Goal: Transaction & Acquisition: Download file/media

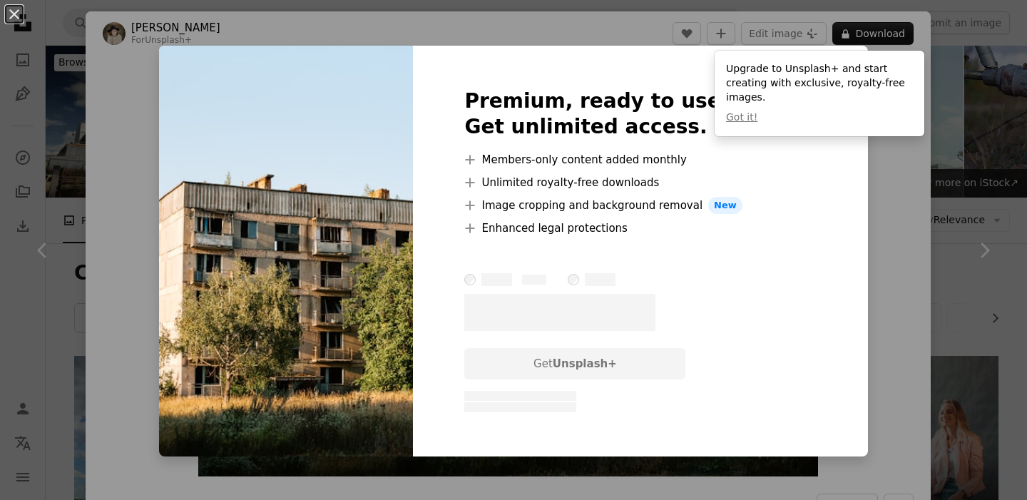
scroll to position [1728, 0]
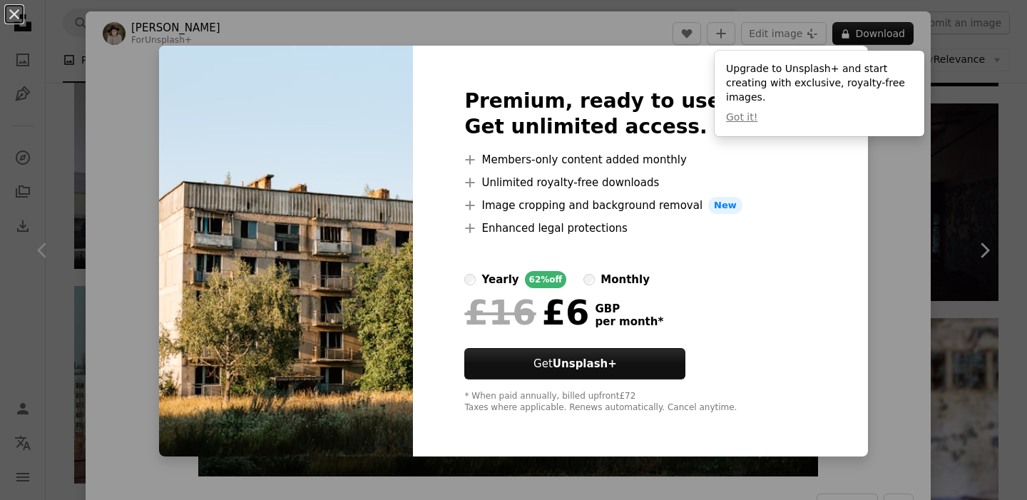
click at [861, 221] on div "An X shape Premium, ready to use images. Get unlimited access. A plus sign Memb…" at bounding box center [513, 250] width 1027 height 500
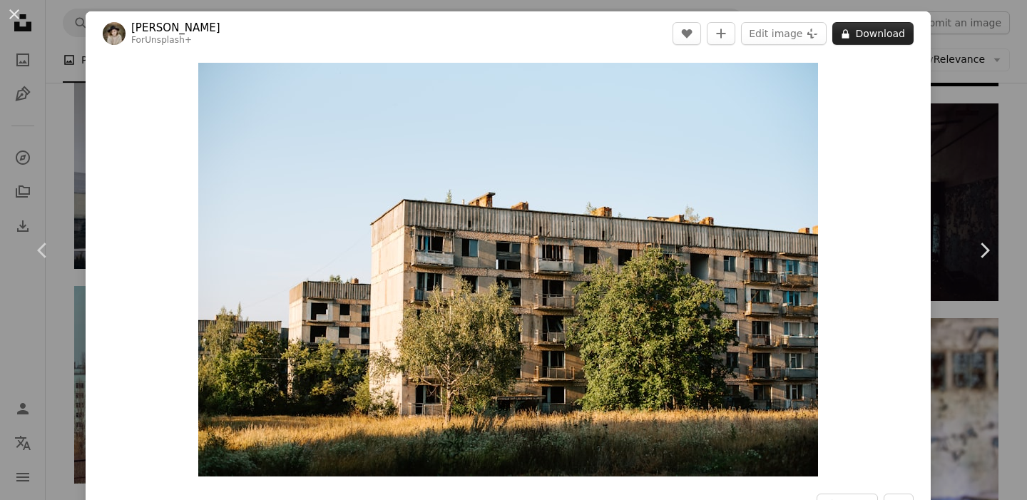
click at [875, 36] on button "A lock Download" at bounding box center [873, 33] width 81 height 23
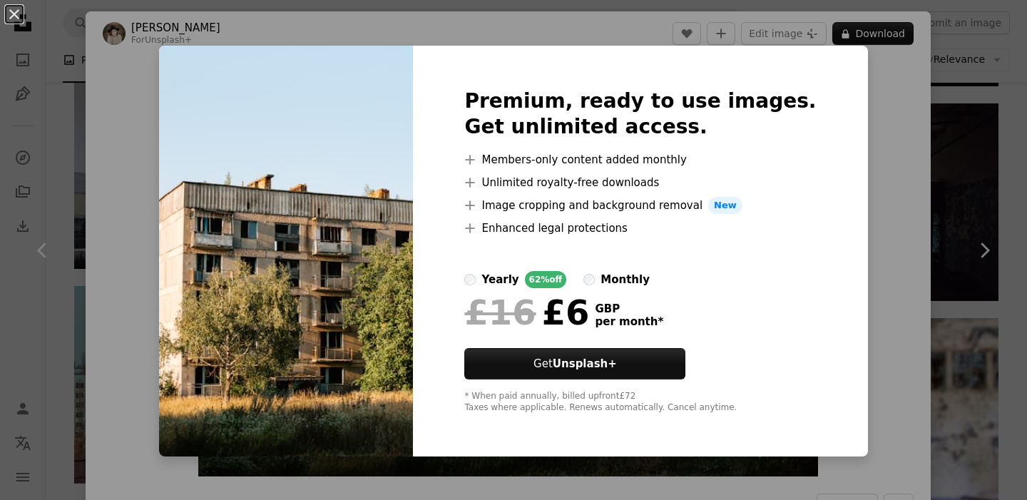
click at [155, 61] on div "An X shape Premium, ready to use images. Get unlimited access. A plus sign Memb…" at bounding box center [513, 250] width 1027 height 500
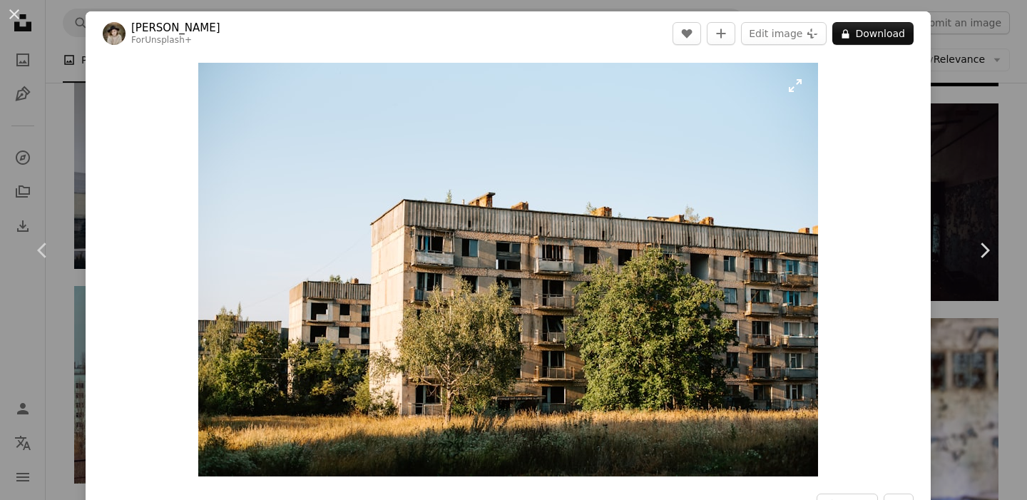
click at [681, 208] on img "Zoom in on this image" at bounding box center [508, 270] width 620 height 414
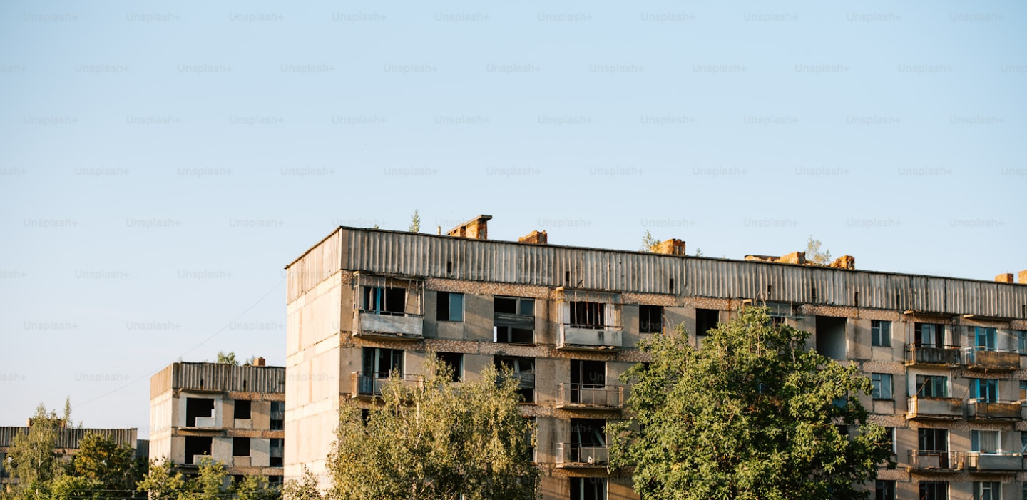
scroll to position [93, 0]
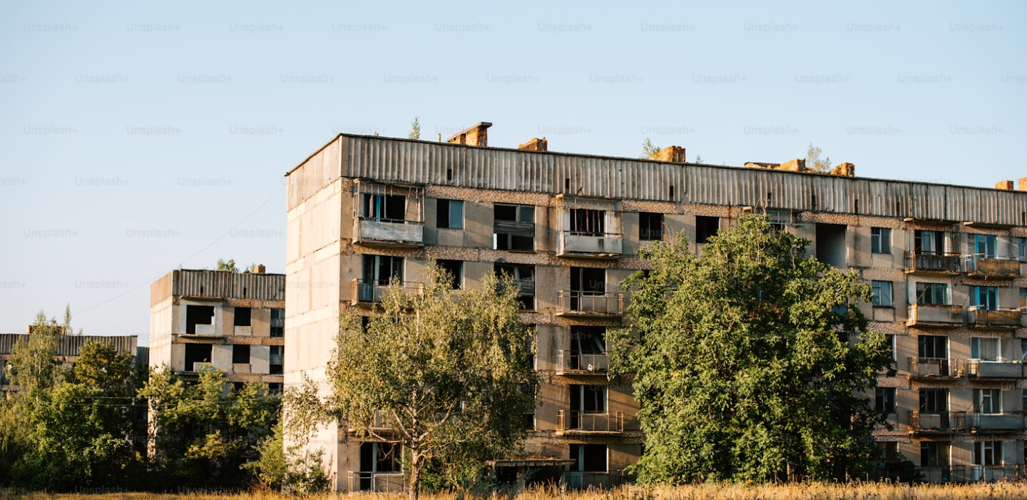
click at [681, 208] on img "Zoom out on this image" at bounding box center [513, 250] width 1029 height 687
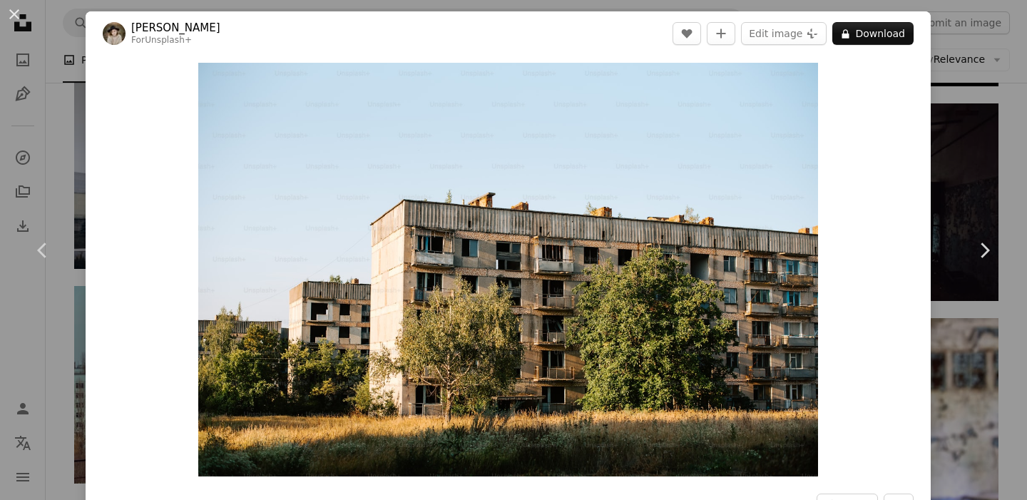
click at [56, 141] on div "An X shape Chevron left Chevron right Kateryna Hliznitsova For Unsplash+ A hear…" at bounding box center [513, 250] width 1027 height 500
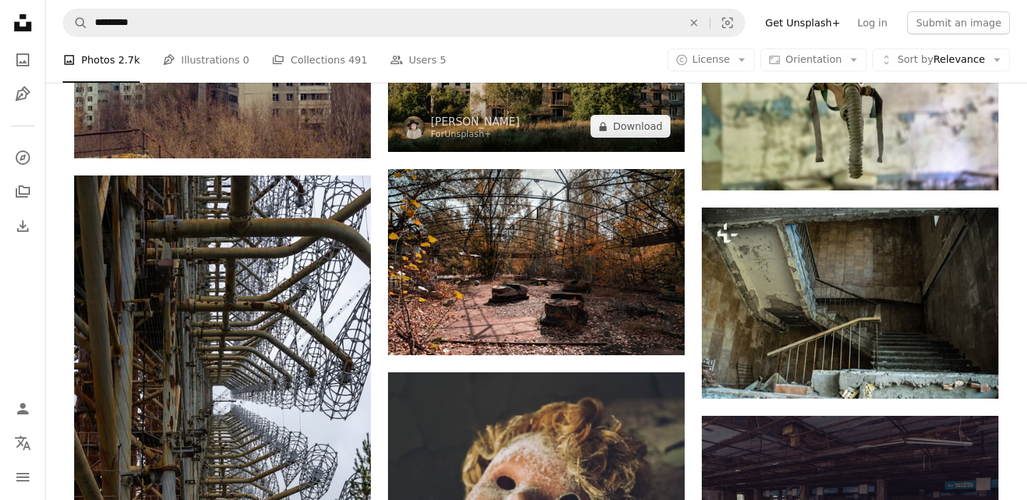
scroll to position [2054, 0]
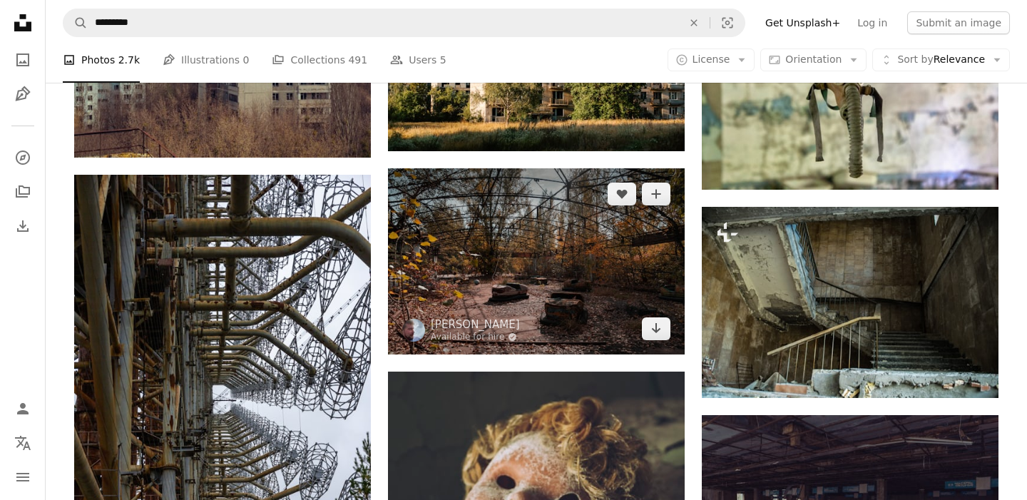
click at [543, 292] on img at bounding box center [536, 261] width 297 height 186
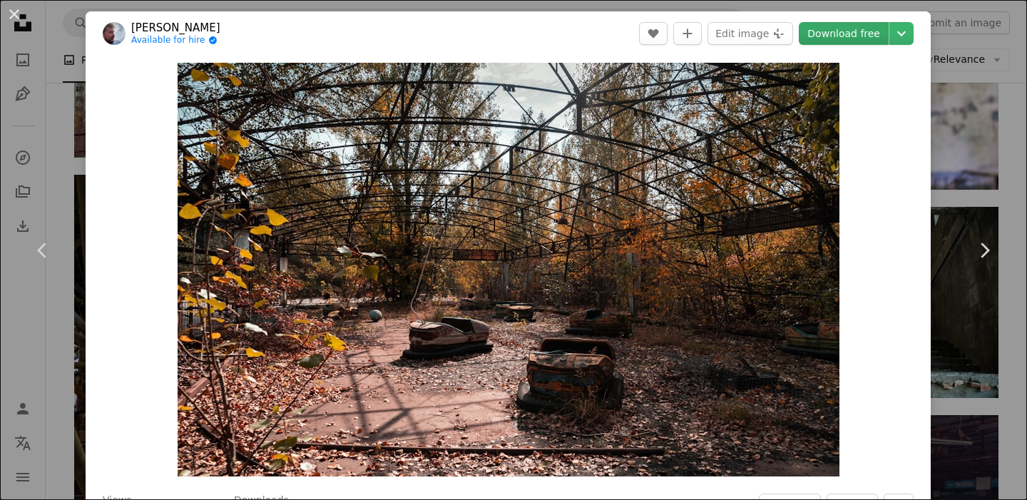
click at [865, 26] on link "Download free" at bounding box center [844, 33] width 90 height 23
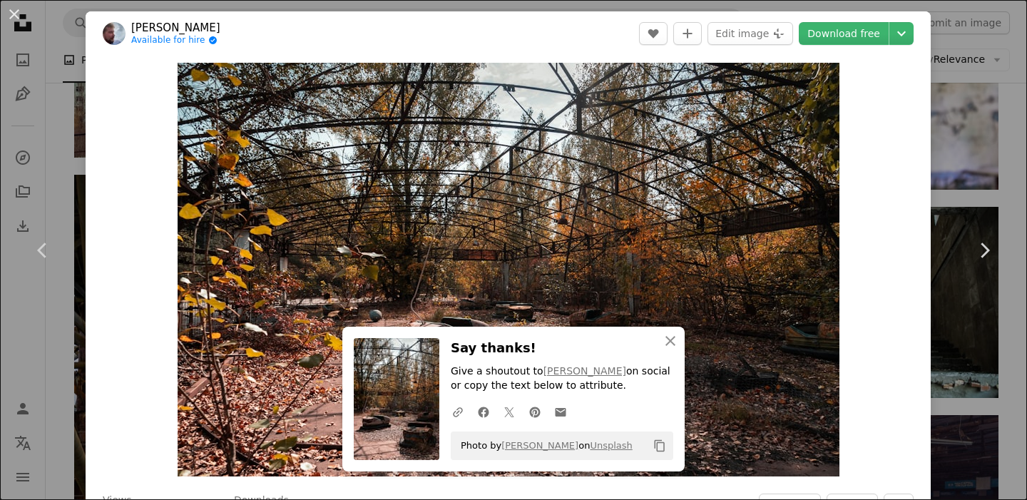
click at [63, 112] on div "An X shape Chevron left Chevron right [PERSON_NAME] Available for hire A checkm…" at bounding box center [513, 250] width 1027 height 500
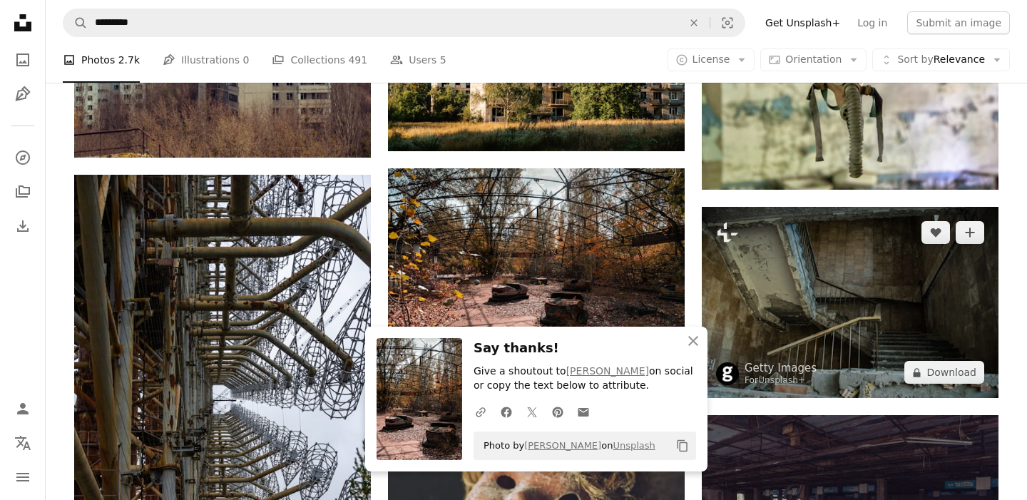
click at [911, 278] on img at bounding box center [850, 302] width 297 height 191
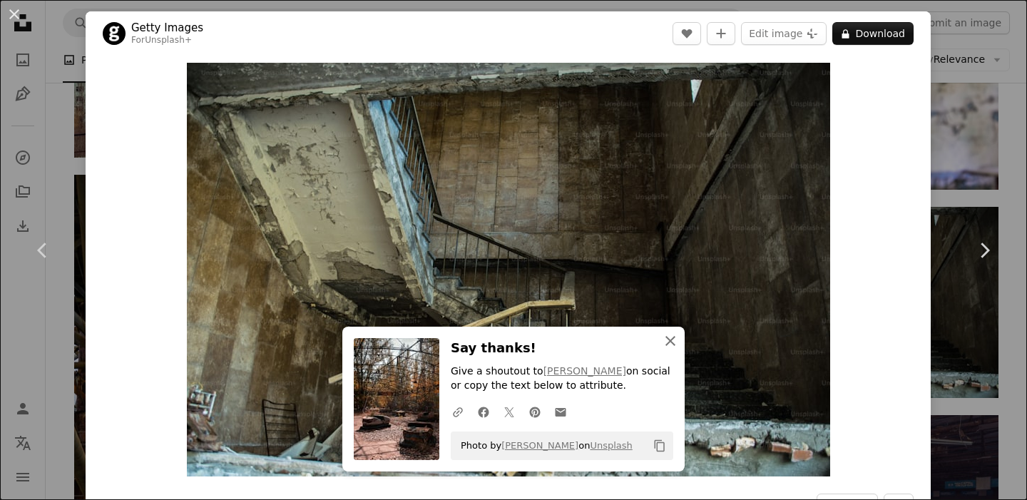
click at [669, 345] on icon "An X shape" at bounding box center [670, 340] width 17 height 17
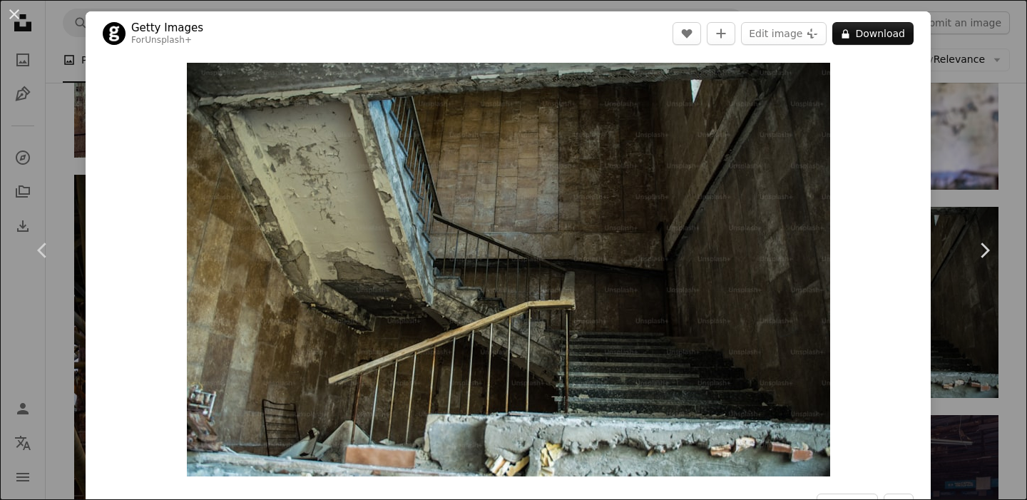
click at [48, 353] on div "An X shape Chevron left Chevron right Getty Images For Unsplash+ A heart A plus…" at bounding box center [513, 250] width 1027 height 500
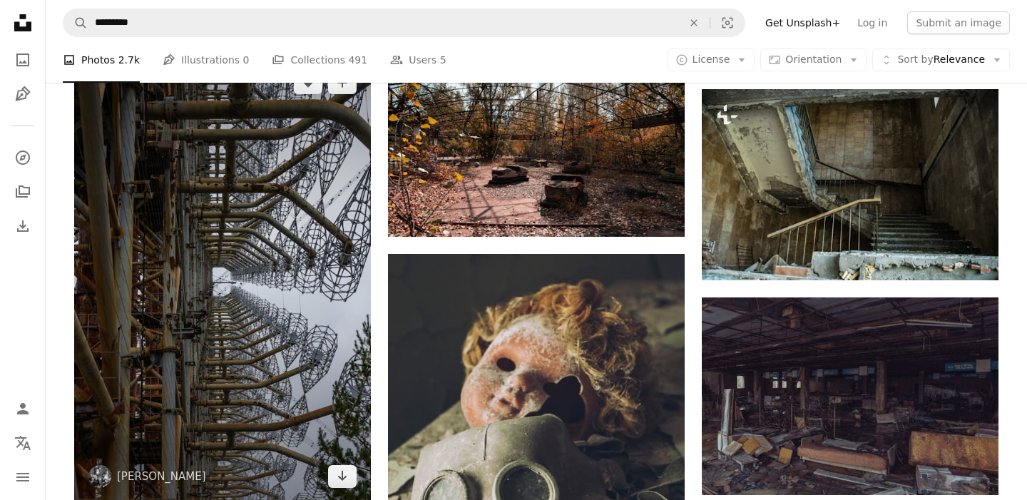
scroll to position [2046, 0]
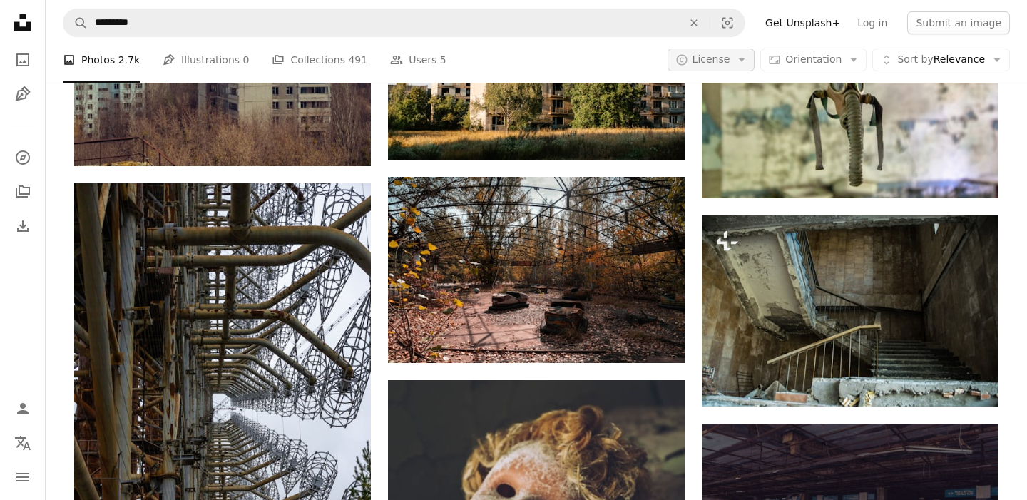
click at [731, 59] on span "License" at bounding box center [712, 59] width 38 height 11
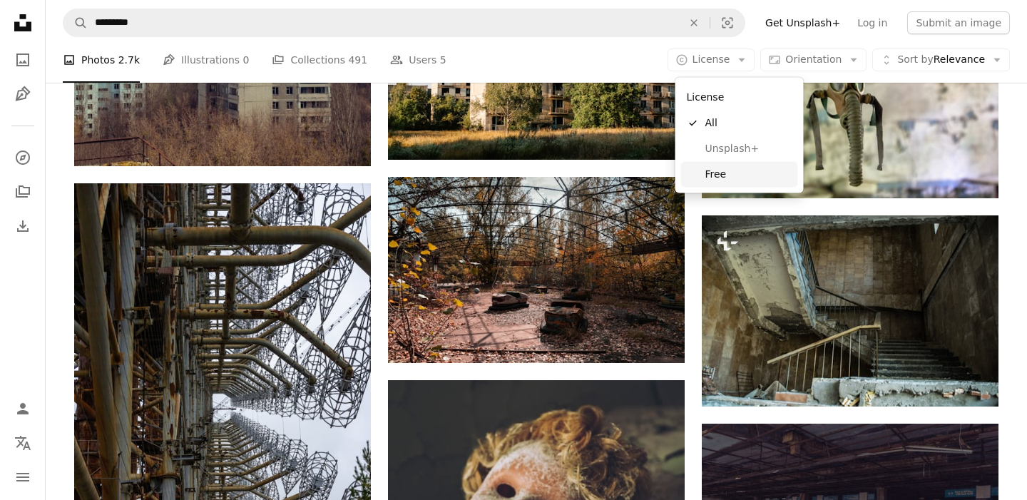
click at [723, 183] on link "Free" at bounding box center [739, 174] width 117 height 26
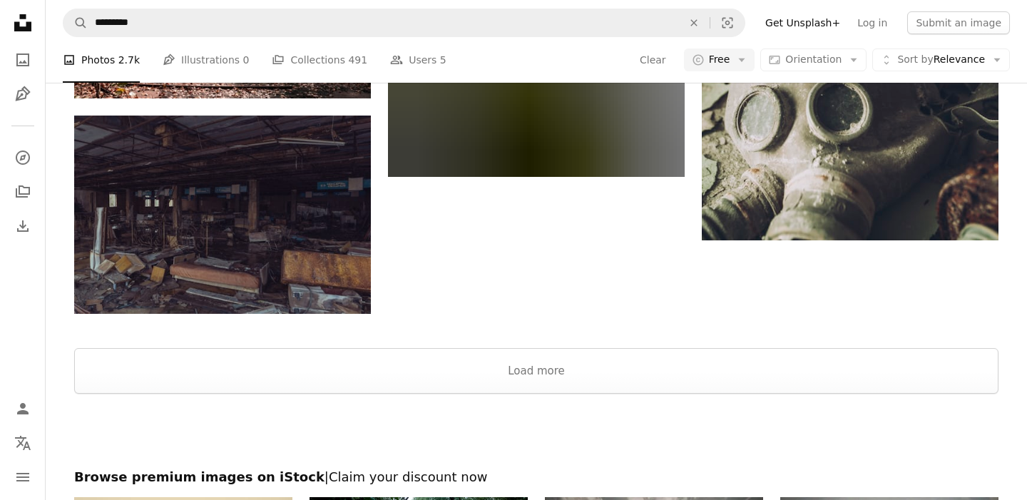
scroll to position [1968, 0]
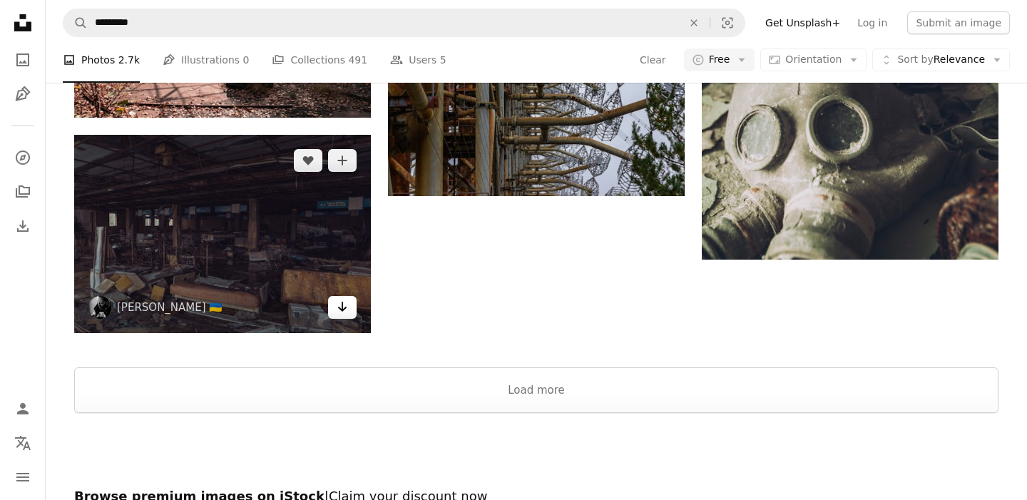
click at [343, 308] on icon "Arrow pointing down" at bounding box center [342, 306] width 11 height 17
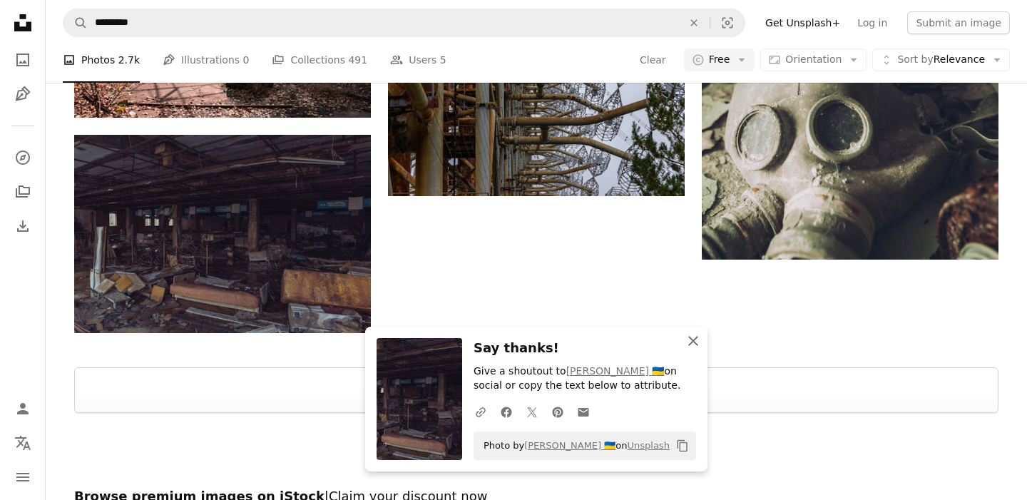
click at [688, 339] on icon "An X shape" at bounding box center [693, 340] width 17 height 17
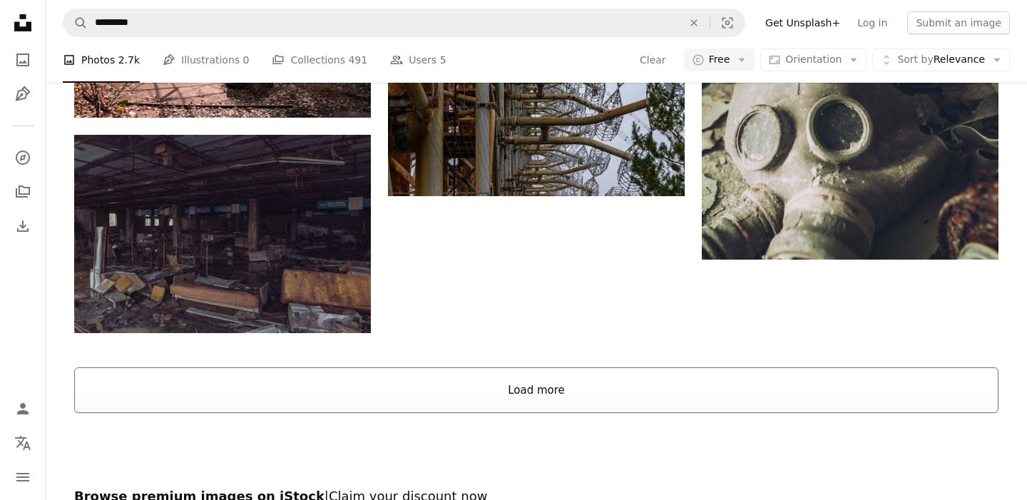
click at [633, 380] on button "Load more" at bounding box center [536, 390] width 925 height 46
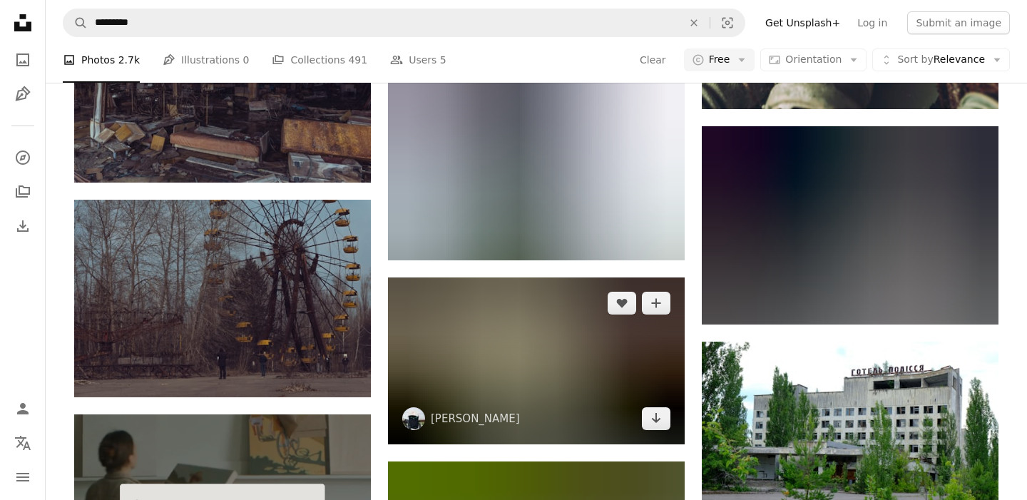
scroll to position [2118, 0]
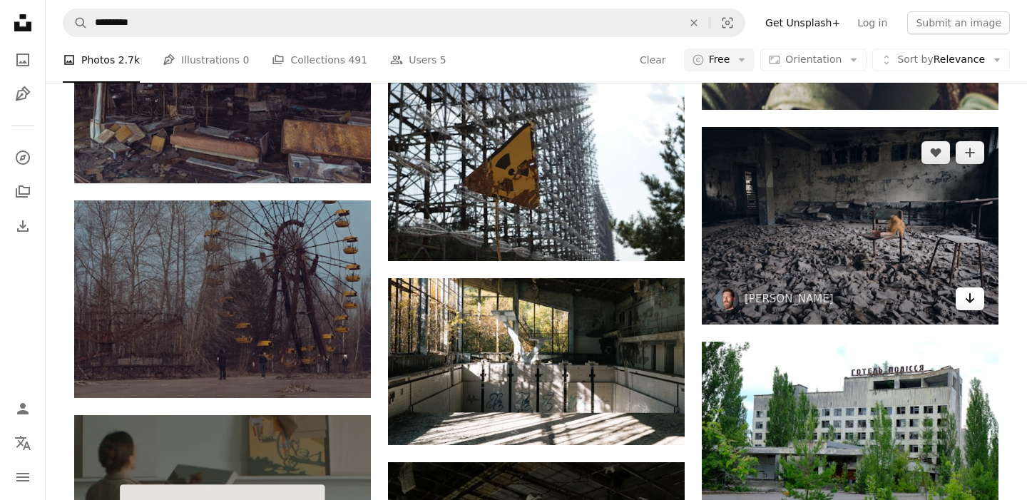
click at [972, 300] on icon "Download" at bounding box center [970, 298] width 9 height 10
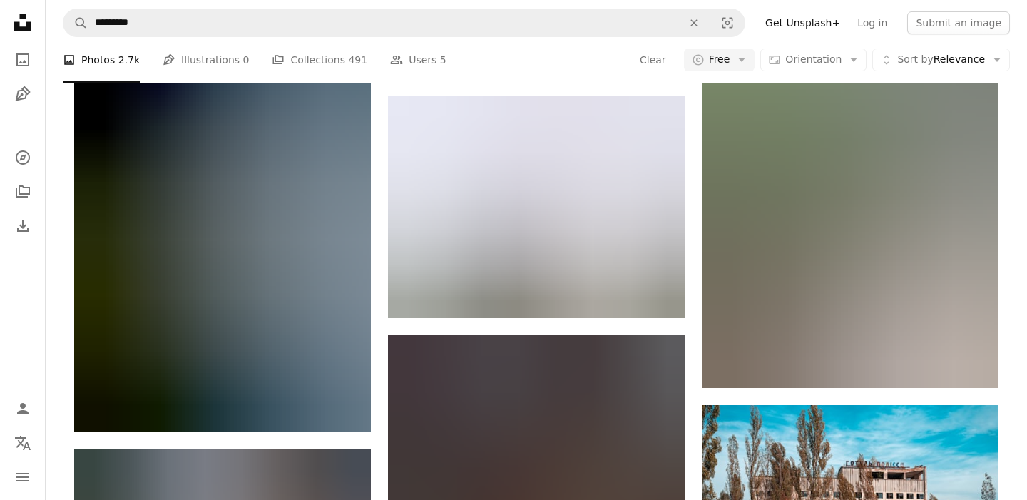
scroll to position [2949, 0]
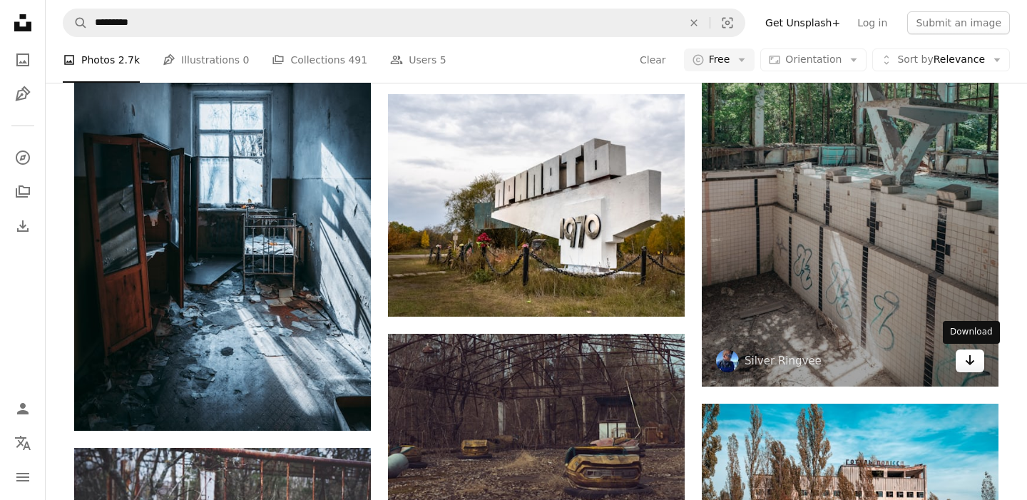
click at [971, 362] on icon "Arrow pointing down" at bounding box center [970, 360] width 11 height 17
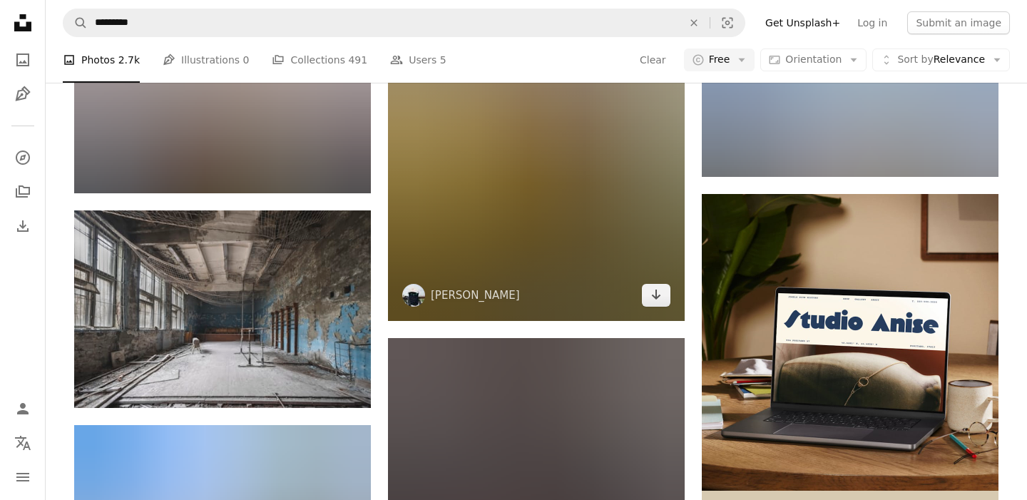
scroll to position [4267, 0]
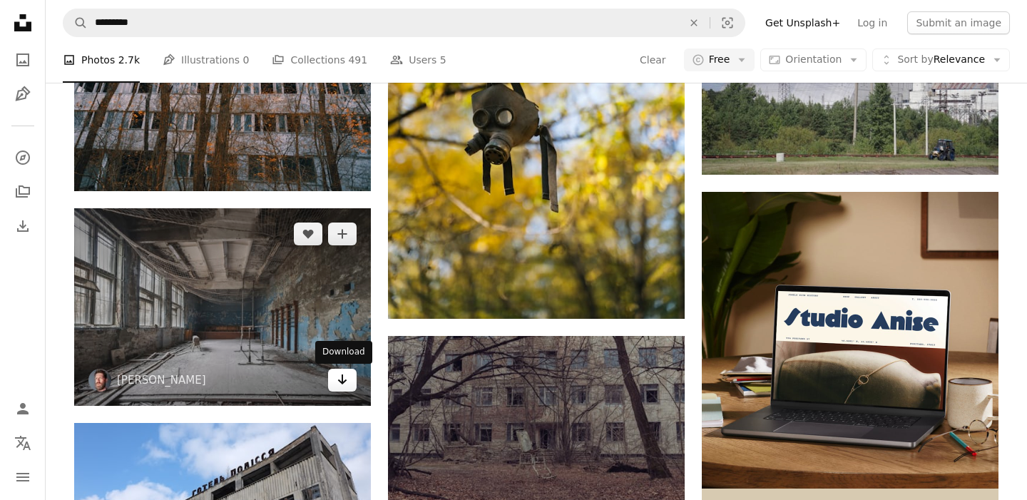
click at [345, 385] on icon "Arrow pointing down" at bounding box center [342, 379] width 11 height 17
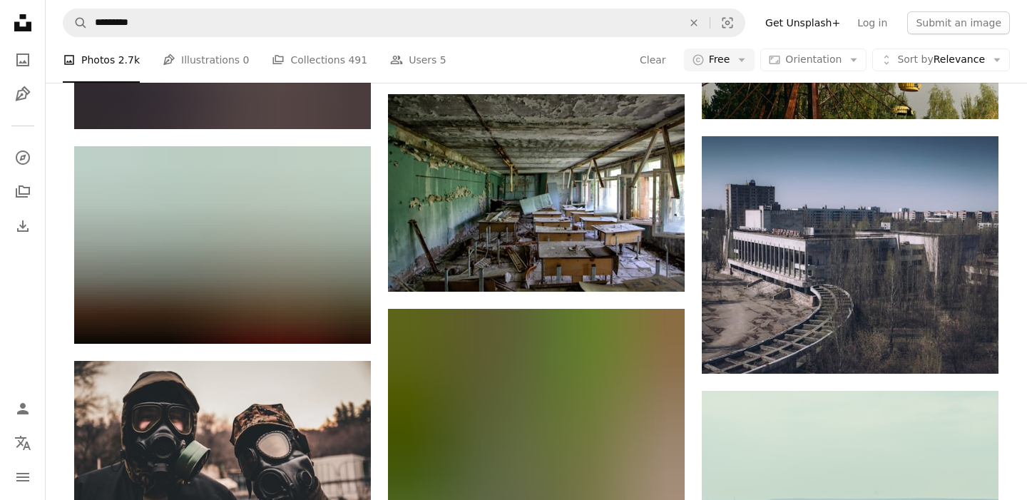
scroll to position [5209, 0]
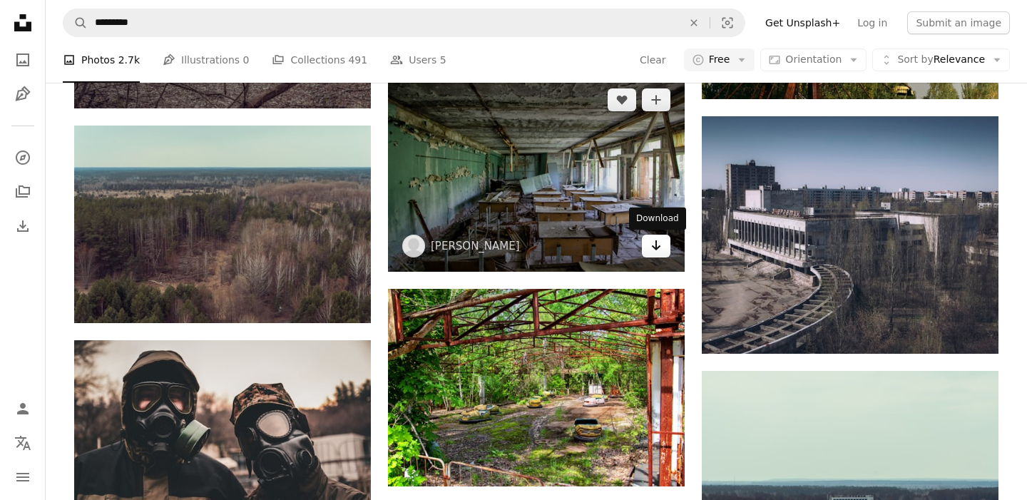
click at [654, 253] on icon "Arrow pointing down" at bounding box center [656, 245] width 11 height 17
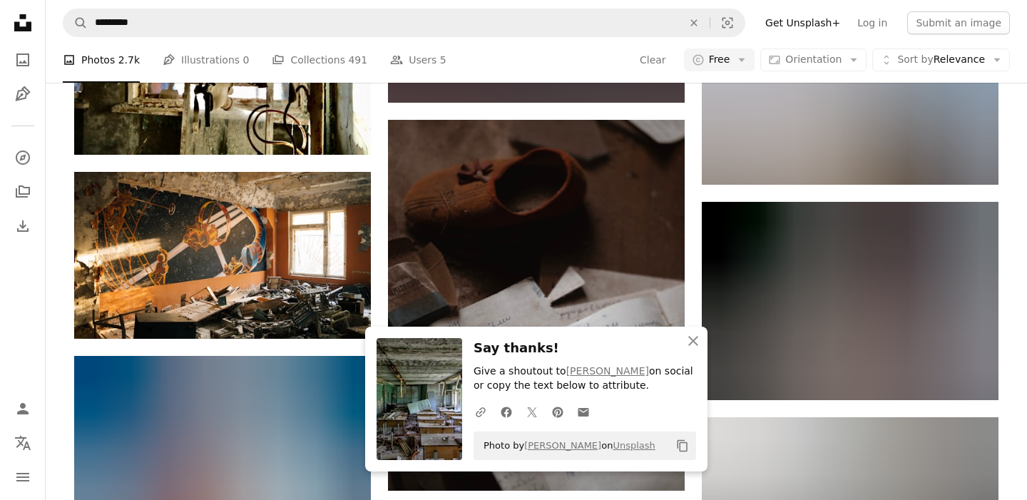
scroll to position [5589, 0]
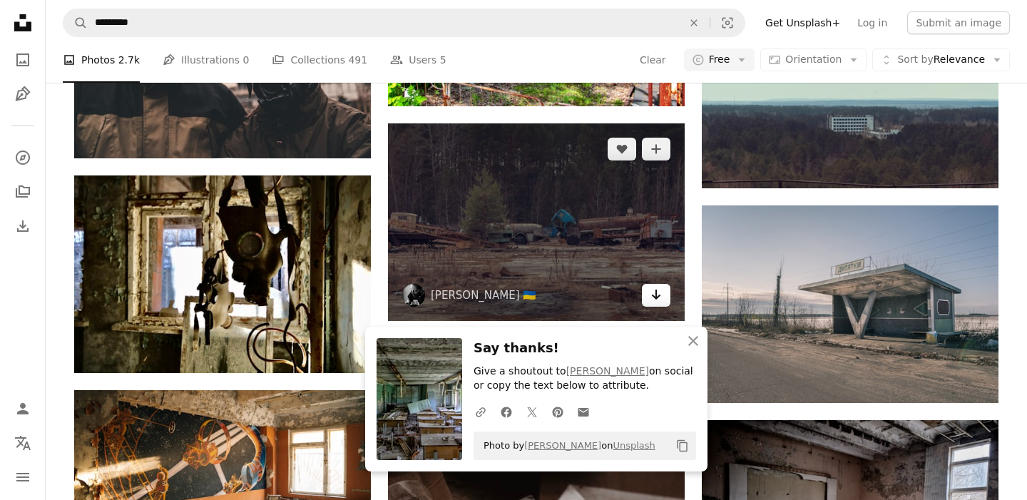
click at [657, 296] on icon "Arrow pointing down" at bounding box center [656, 294] width 11 height 17
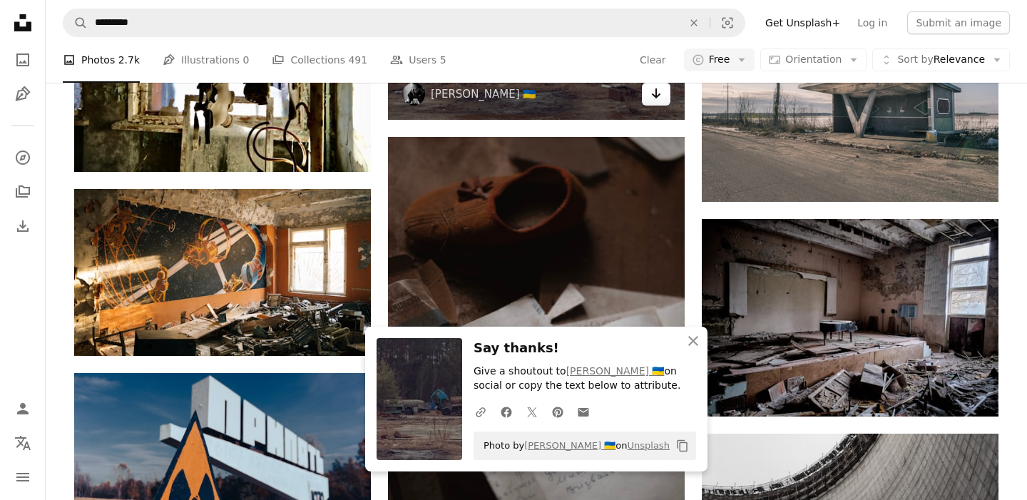
scroll to position [5885, 0]
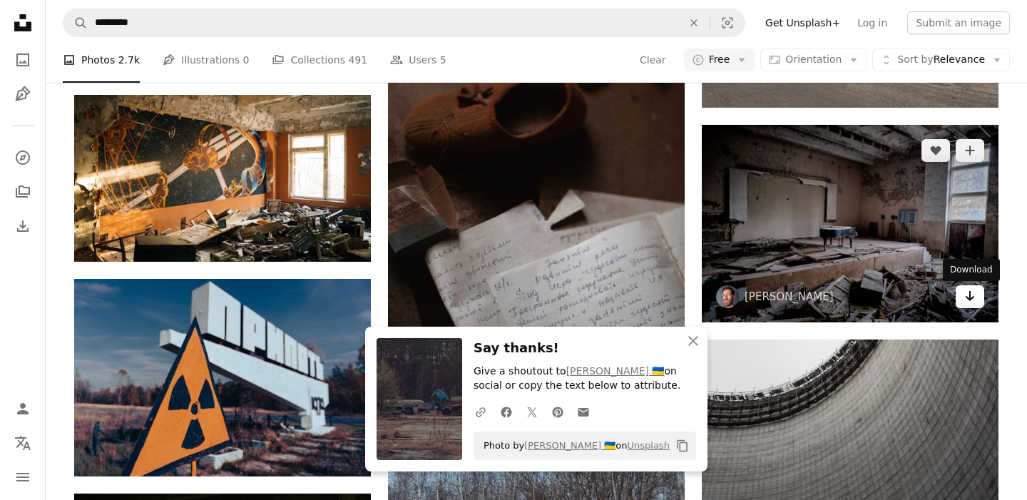
click at [967, 308] on link "Arrow pointing down" at bounding box center [970, 296] width 29 height 23
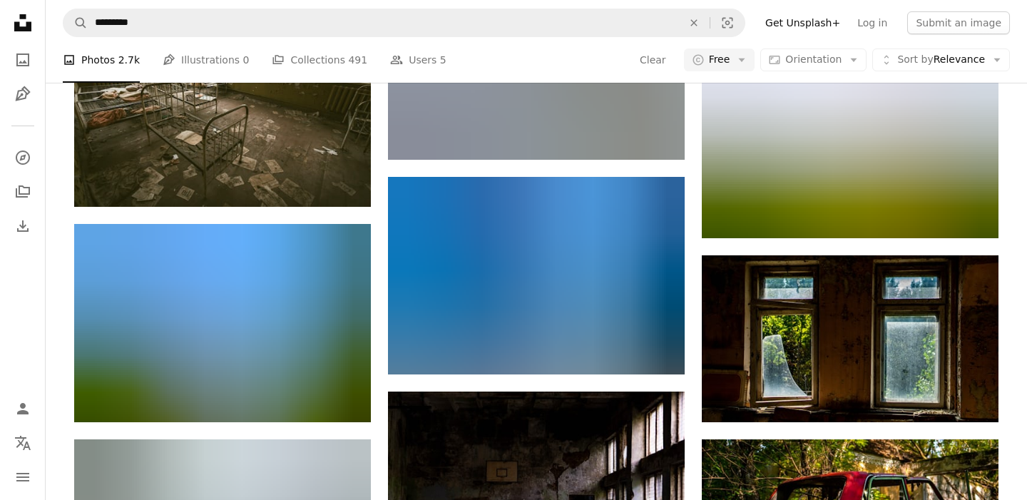
scroll to position [8072, 0]
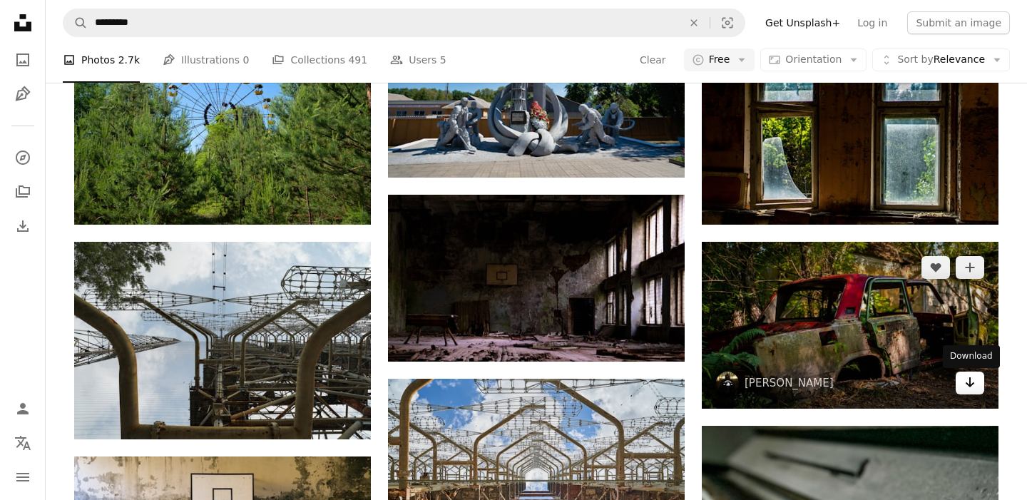
click at [972, 387] on icon "Arrow pointing down" at bounding box center [970, 382] width 11 height 17
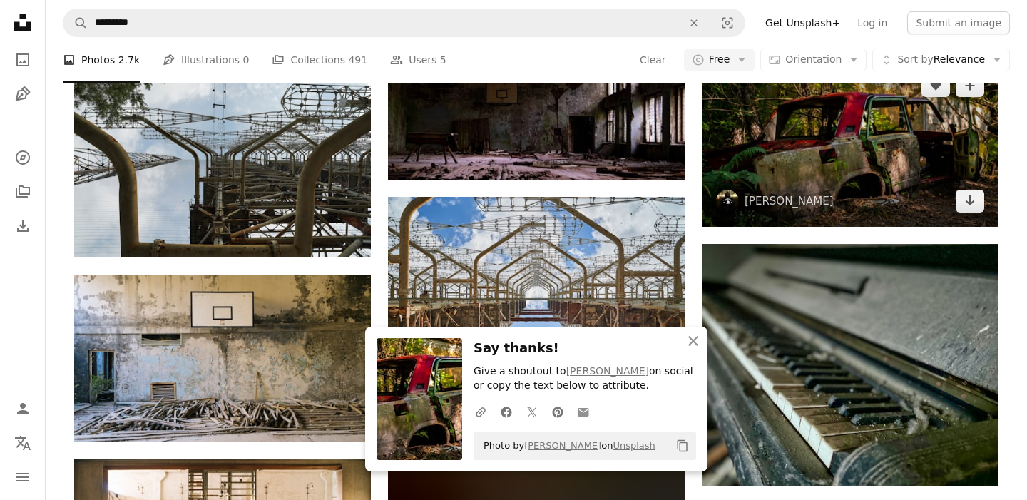
scroll to position [8411, 0]
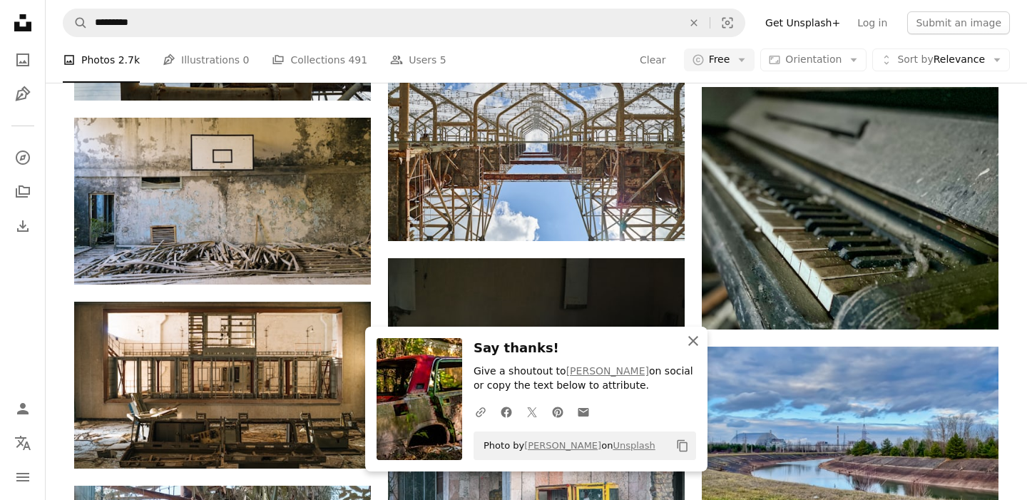
click at [692, 339] on icon "button" at bounding box center [694, 341] width 10 height 10
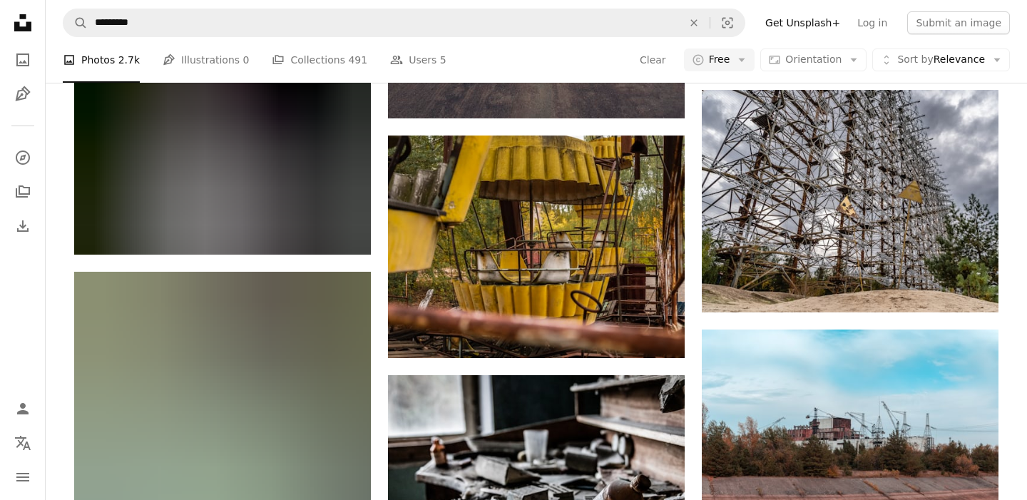
scroll to position [9636, 0]
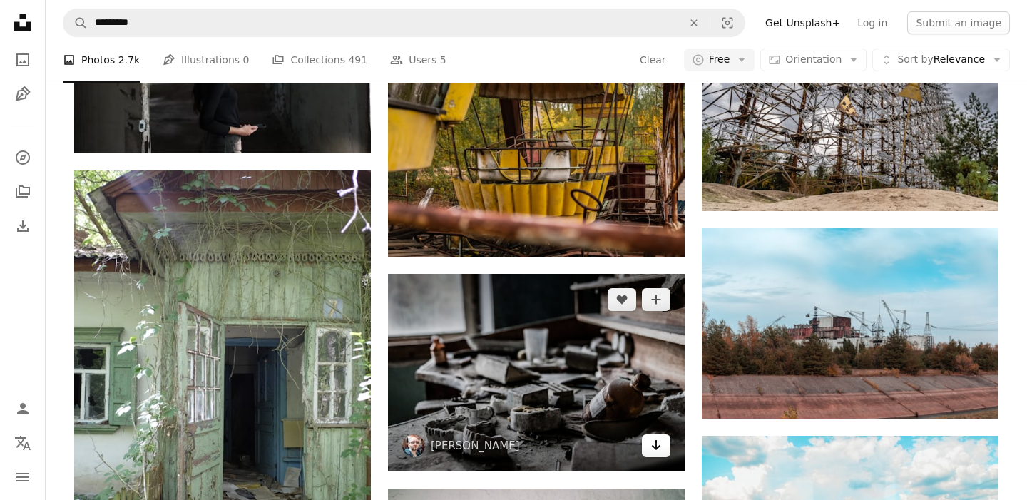
click at [656, 443] on icon "Download" at bounding box center [656, 445] width 9 height 10
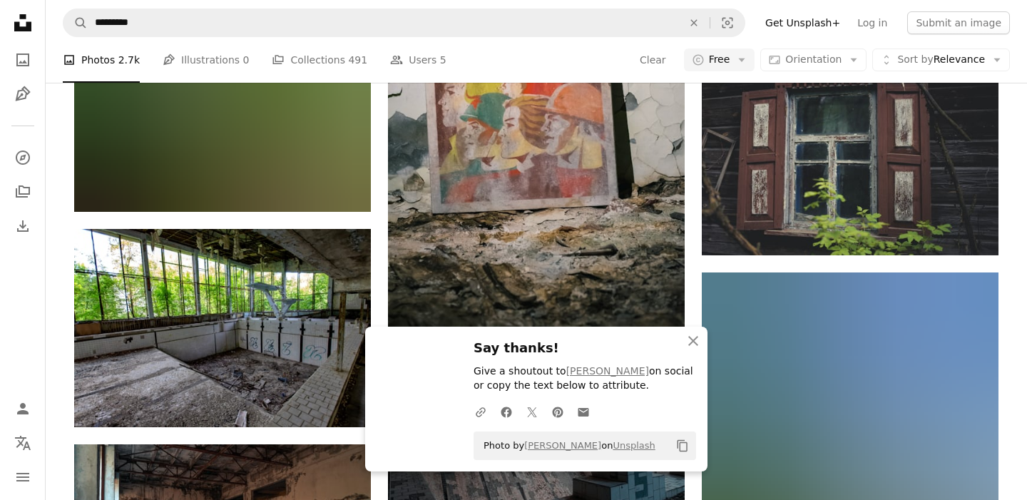
scroll to position [10237, 0]
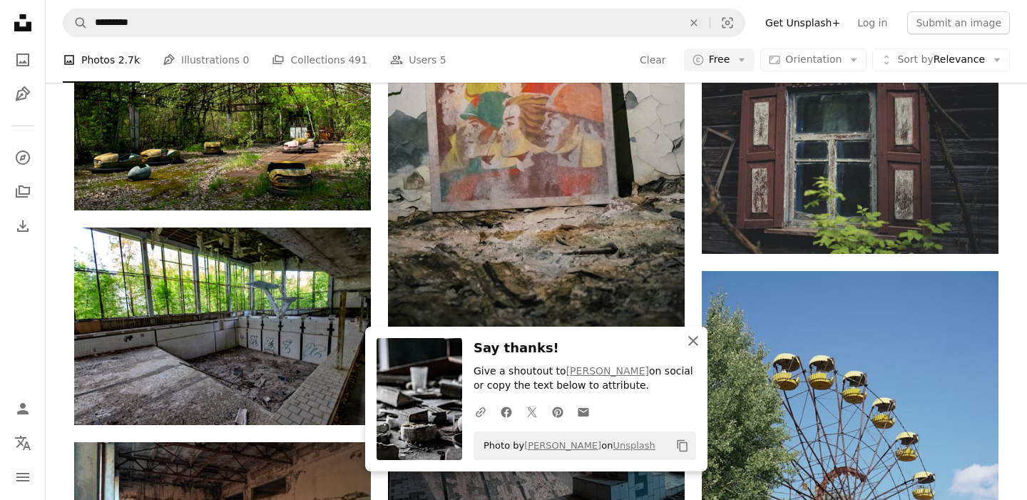
click at [696, 340] on icon "An X shape" at bounding box center [693, 340] width 17 height 17
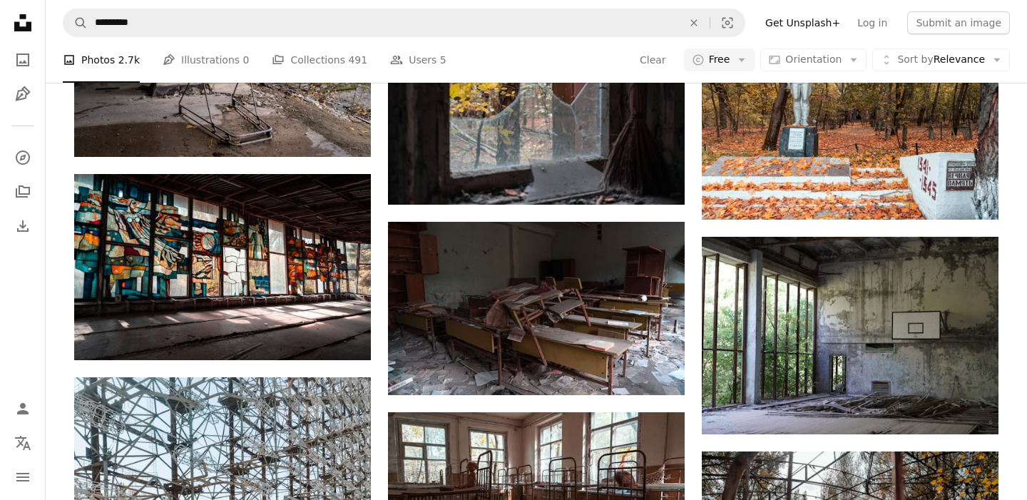
scroll to position [10963, 0]
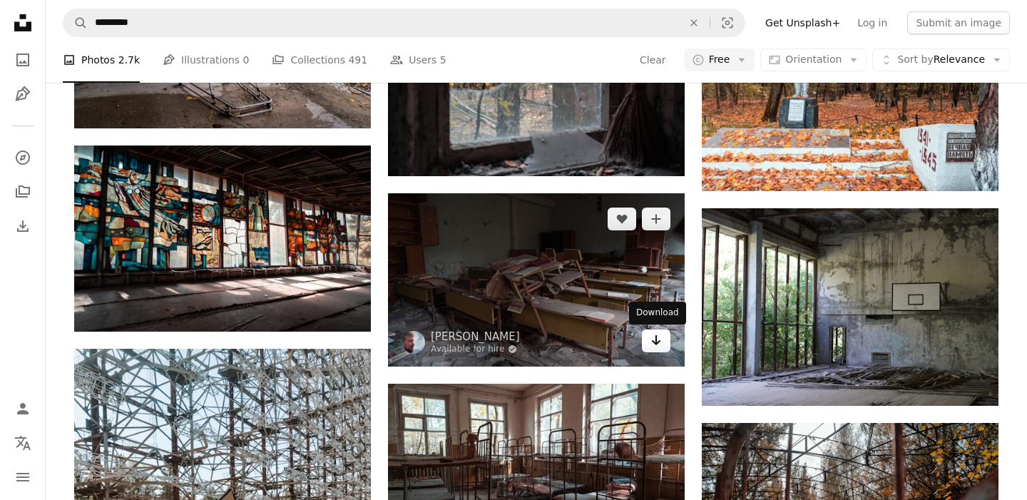
click at [659, 345] on icon "Arrow pointing down" at bounding box center [656, 340] width 11 height 17
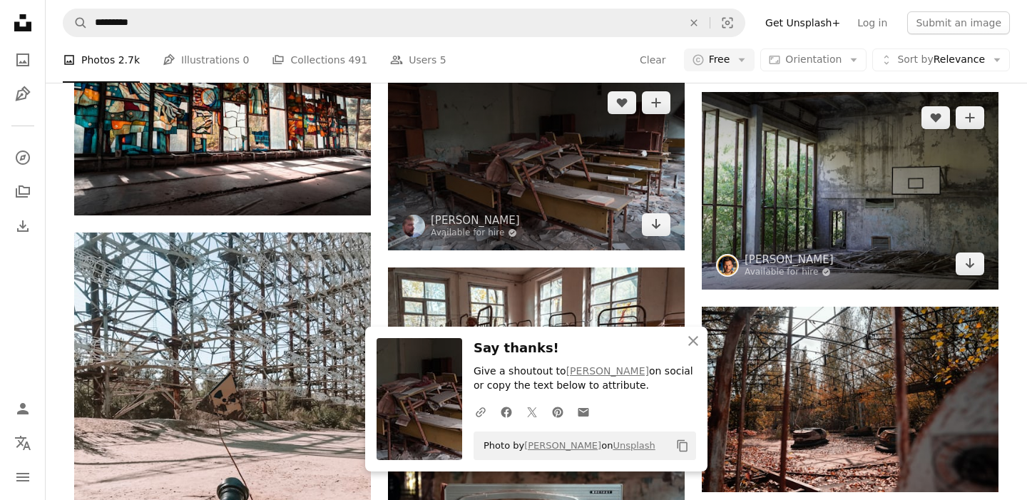
scroll to position [11082, 0]
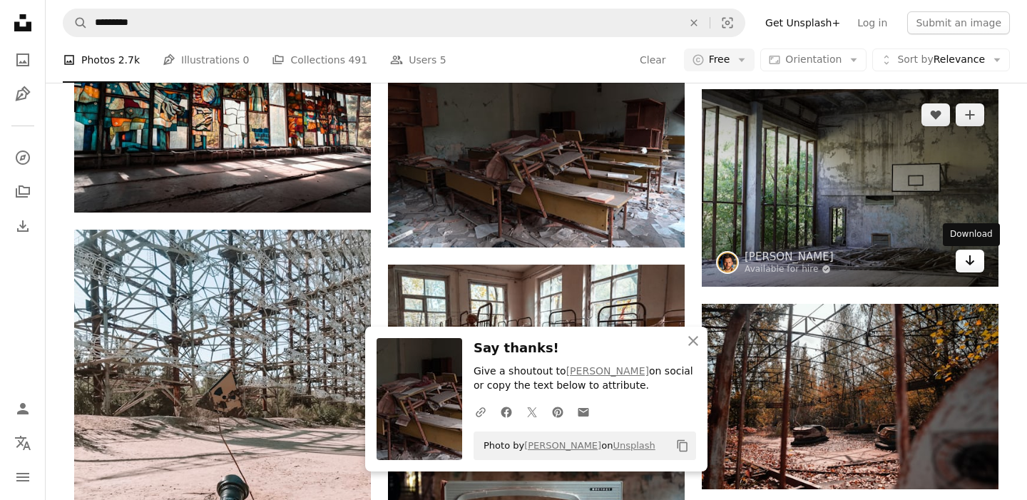
click at [976, 264] on link "Arrow pointing down" at bounding box center [970, 261] width 29 height 23
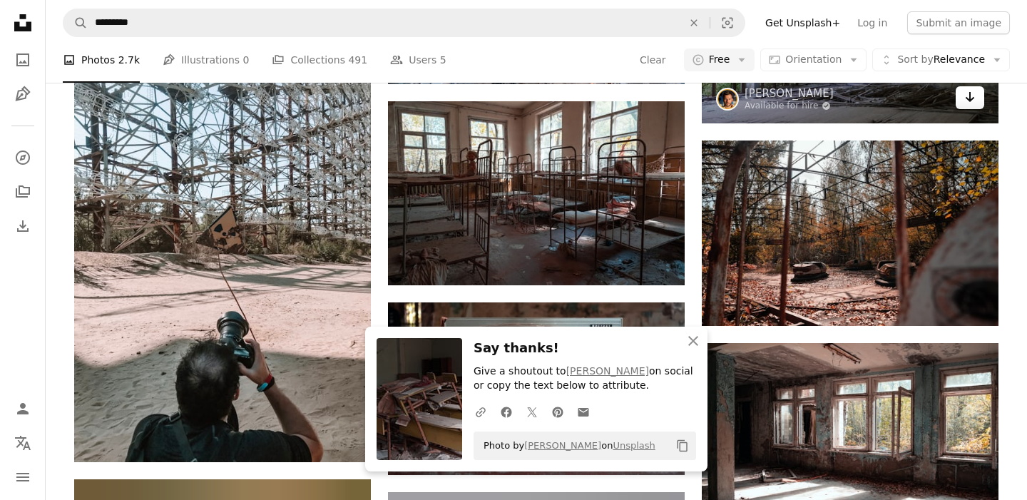
scroll to position [11322, 0]
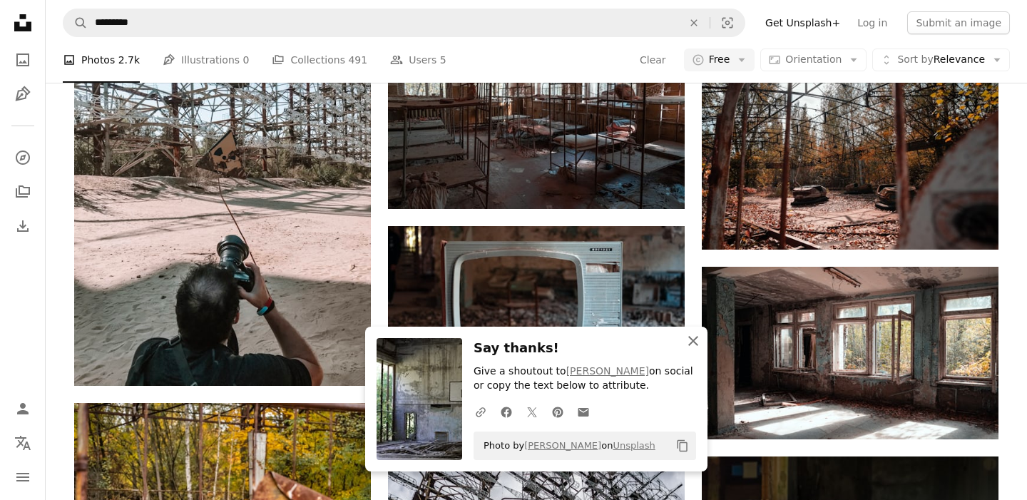
click at [694, 340] on icon "button" at bounding box center [694, 341] width 10 height 10
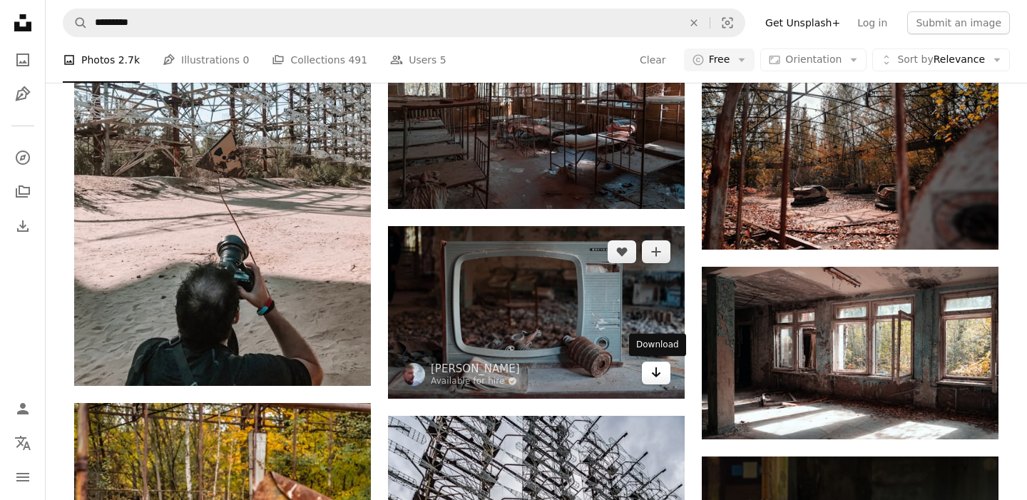
click at [657, 378] on icon "Arrow pointing down" at bounding box center [656, 372] width 11 height 17
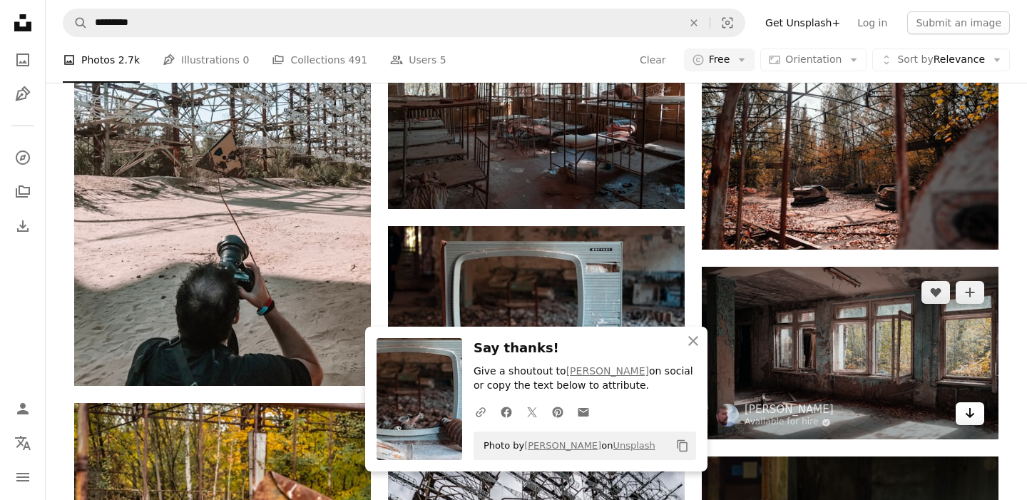
click at [970, 422] on icon "Arrow pointing down" at bounding box center [970, 413] width 11 height 17
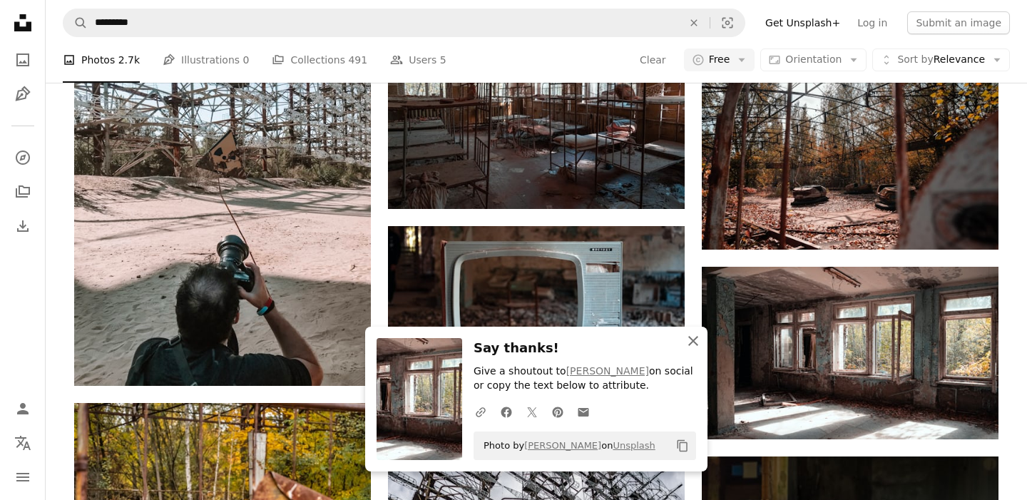
click at [693, 343] on icon "An X shape" at bounding box center [693, 340] width 17 height 17
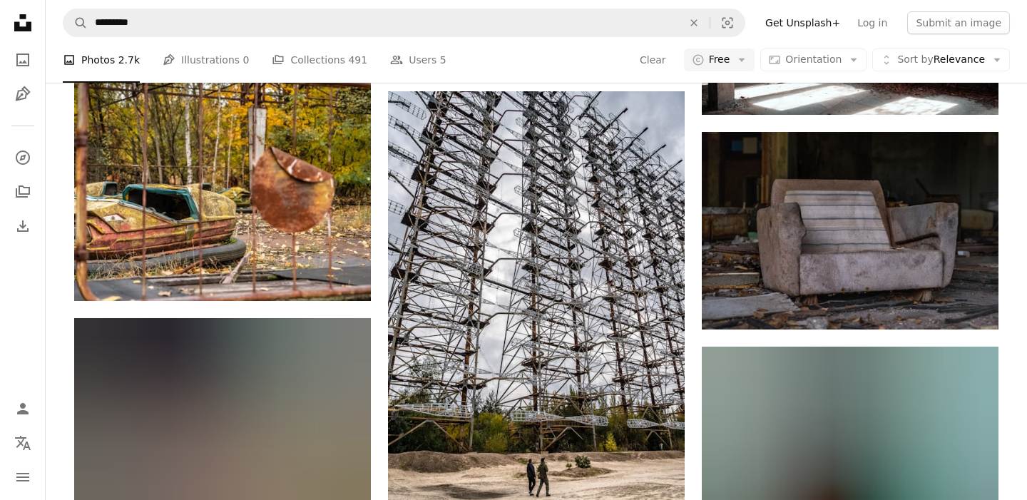
scroll to position [11630, 0]
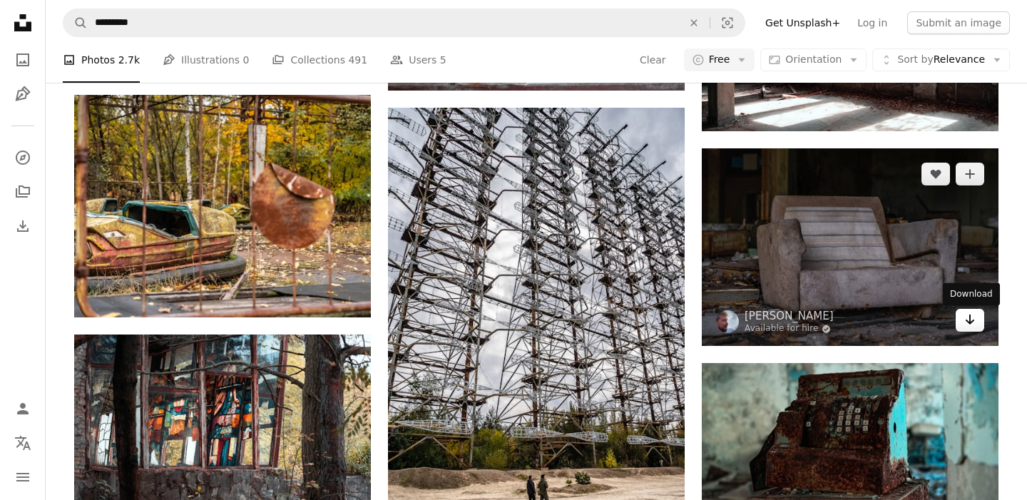
click at [967, 327] on icon "Arrow pointing down" at bounding box center [970, 319] width 11 height 17
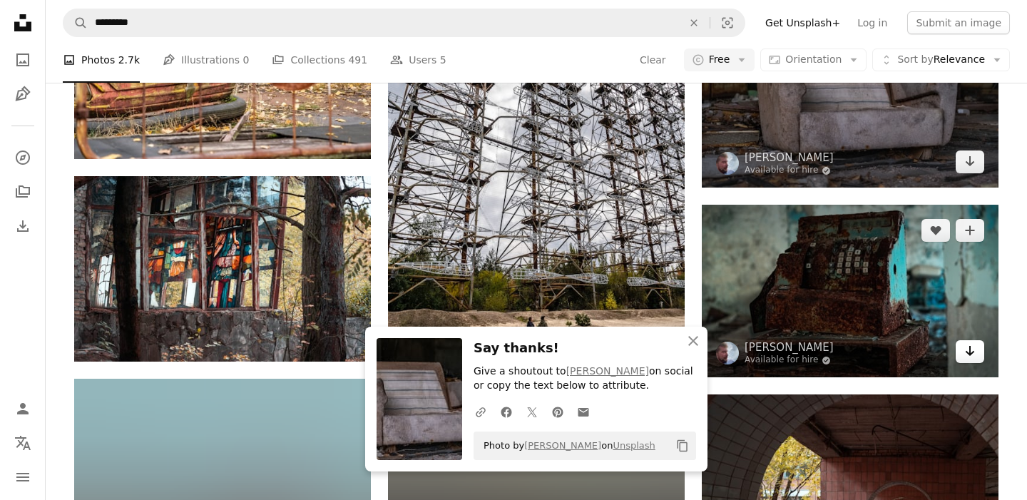
scroll to position [11797, 0]
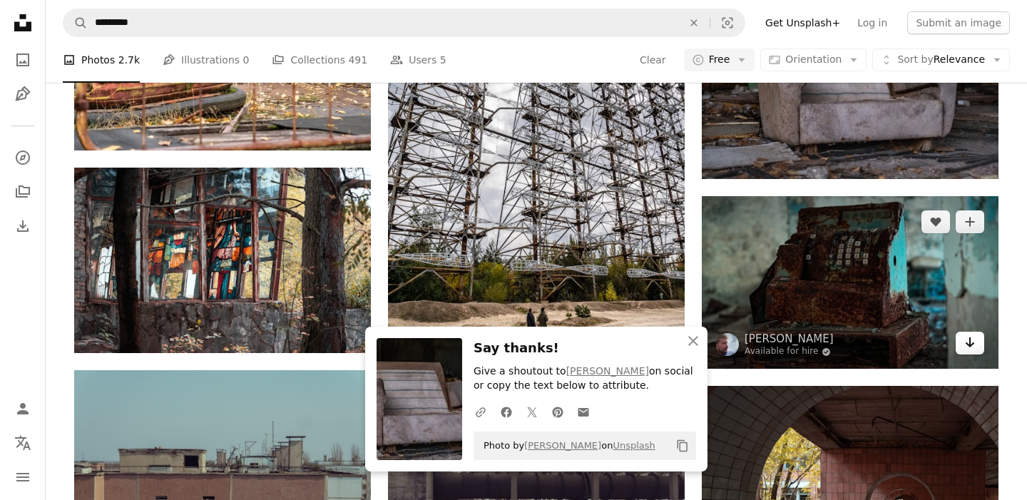
click at [969, 353] on link "Arrow pointing down" at bounding box center [970, 343] width 29 height 23
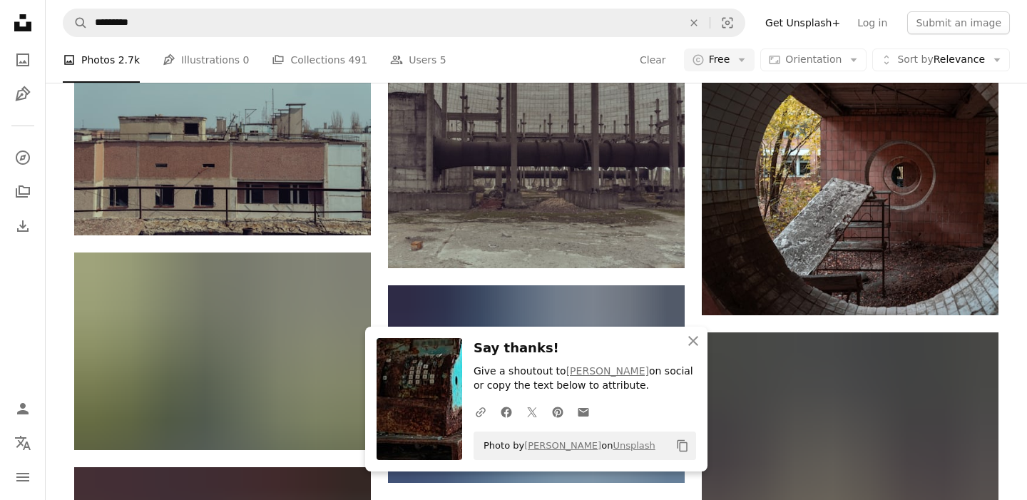
scroll to position [12151, 0]
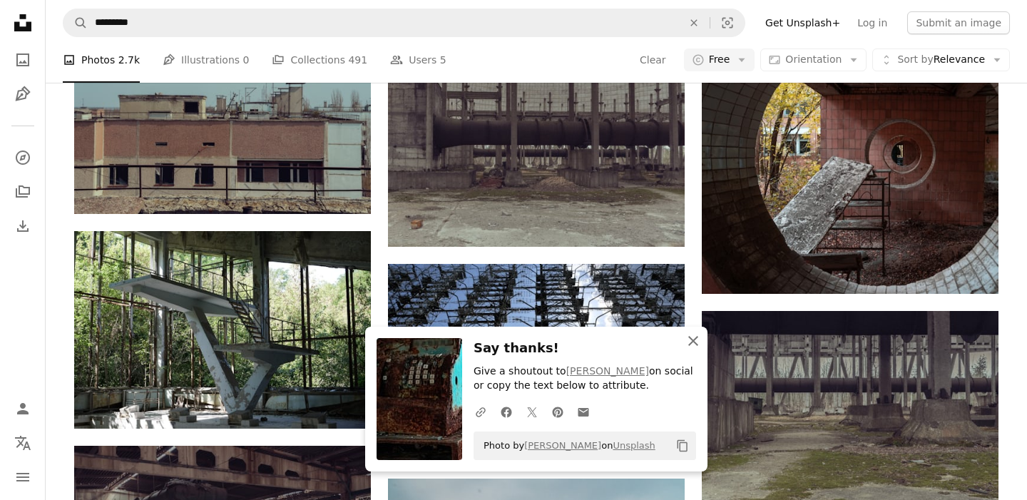
click at [694, 347] on icon "An X shape" at bounding box center [693, 340] width 17 height 17
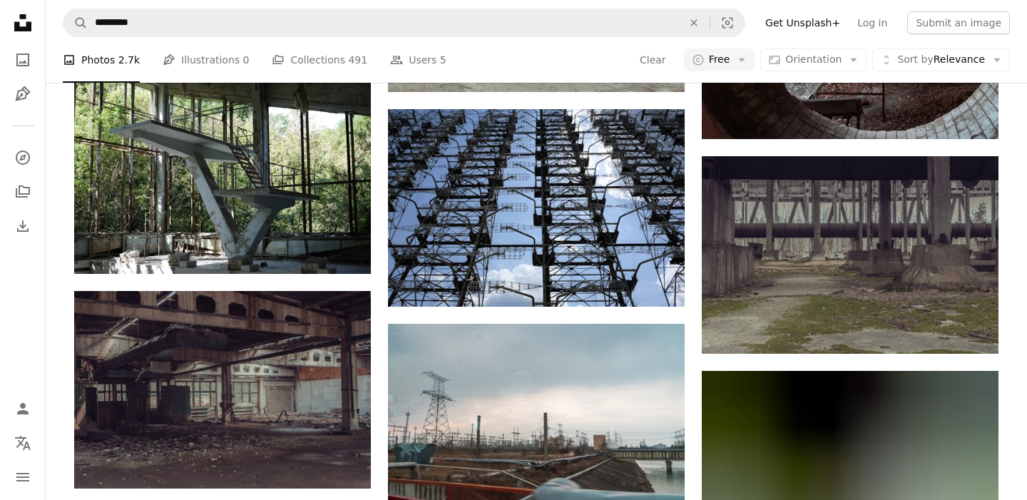
scroll to position [12467, 0]
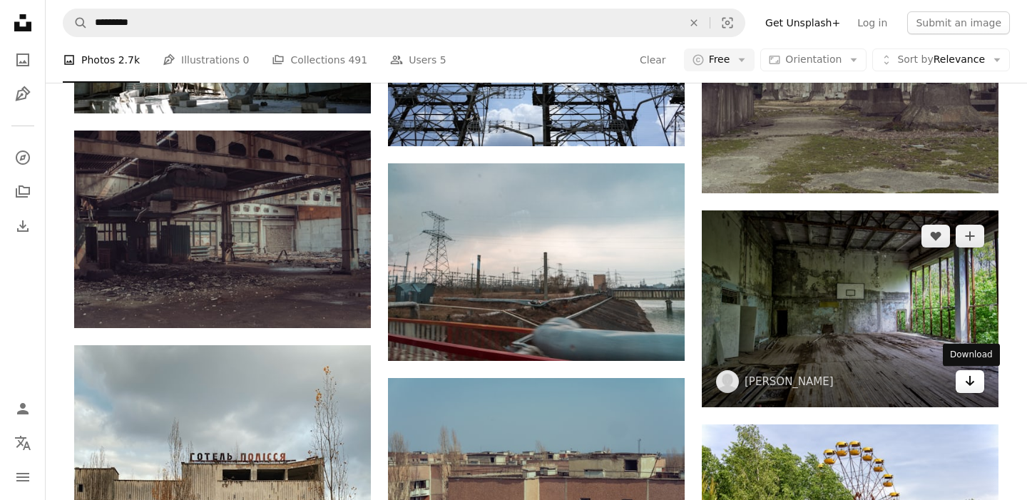
click at [974, 390] on icon "Arrow pointing down" at bounding box center [970, 380] width 11 height 17
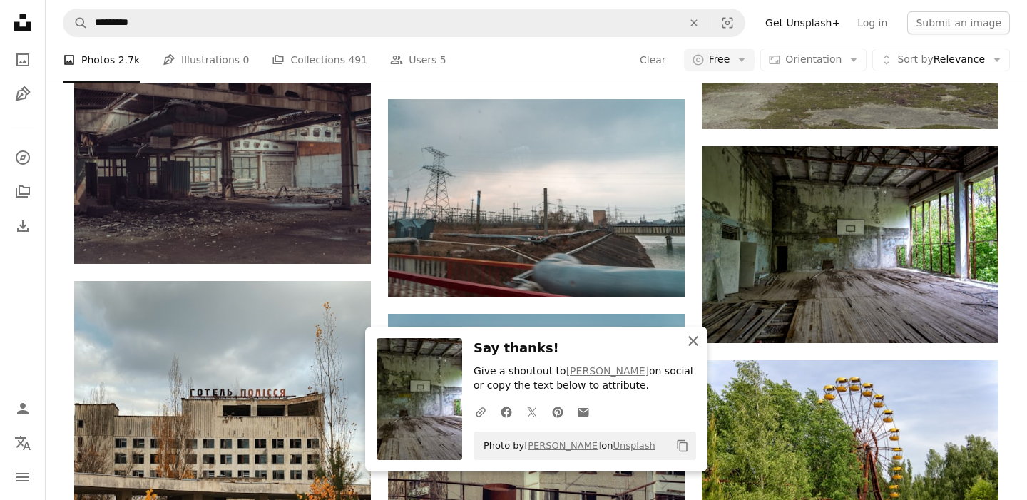
click at [689, 342] on icon "An X shape" at bounding box center [693, 340] width 17 height 17
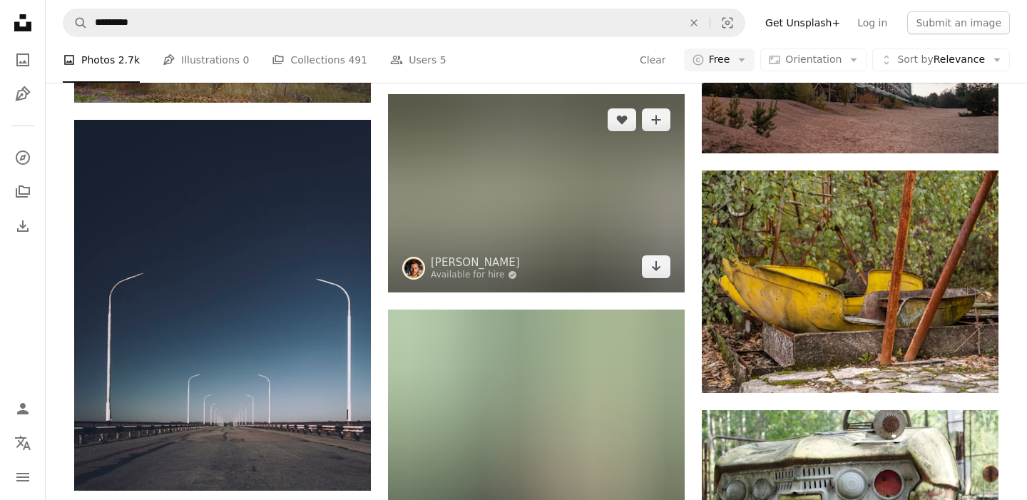
scroll to position [14003, 0]
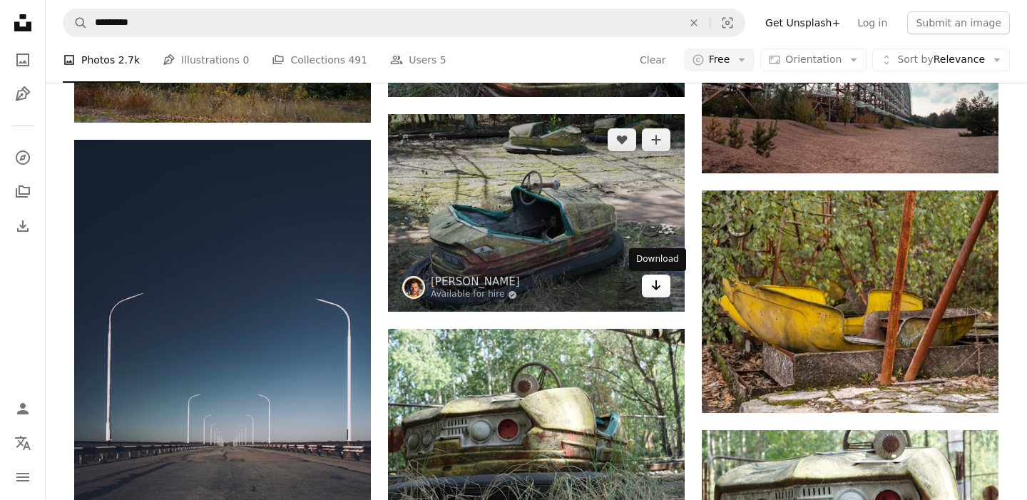
click at [660, 290] on icon "Arrow pointing down" at bounding box center [656, 285] width 11 height 17
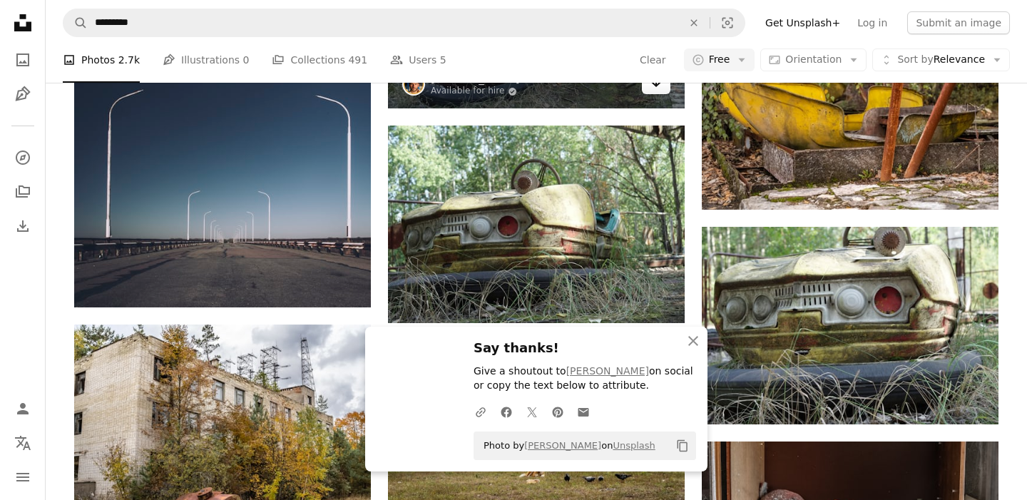
scroll to position [14255, 0]
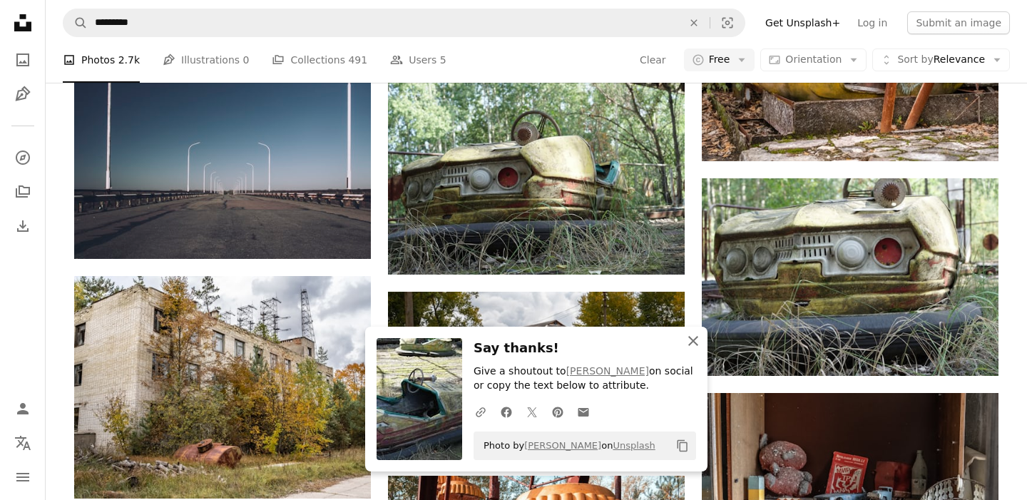
click at [690, 345] on icon "button" at bounding box center [694, 341] width 10 height 10
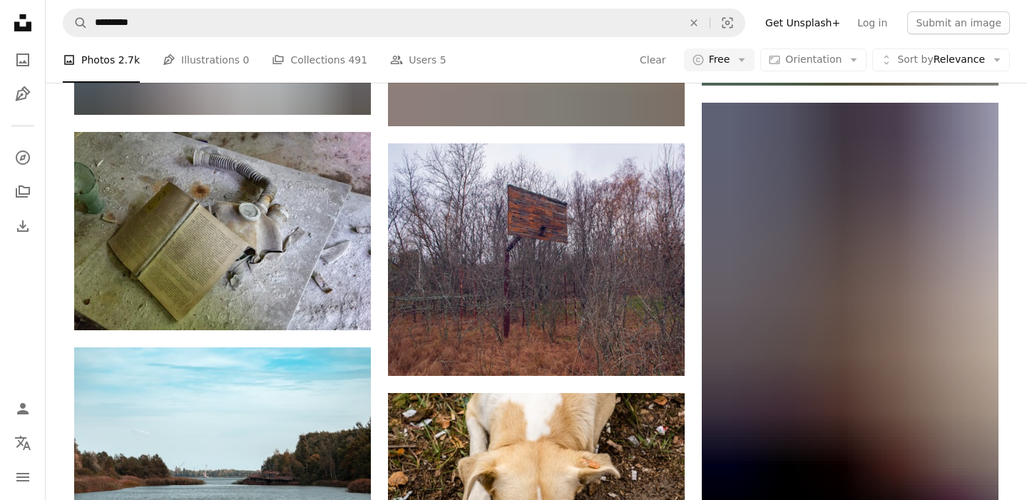
scroll to position [18050, 0]
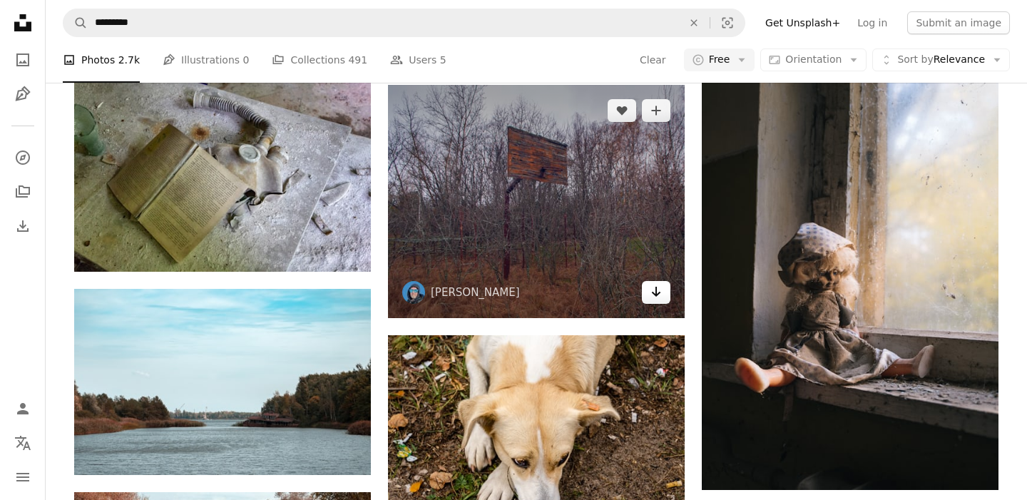
click at [657, 294] on icon "Arrow pointing down" at bounding box center [656, 291] width 11 height 17
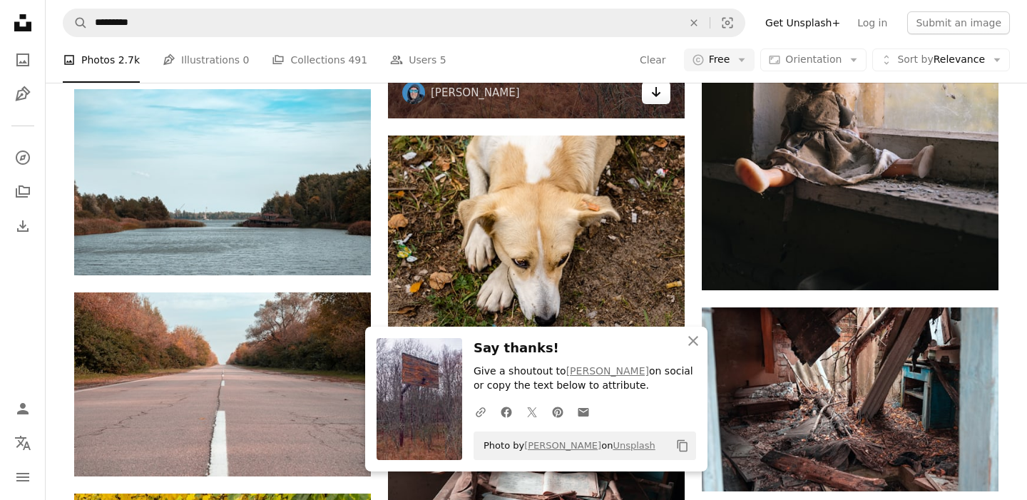
scroll to position [18254, 0]
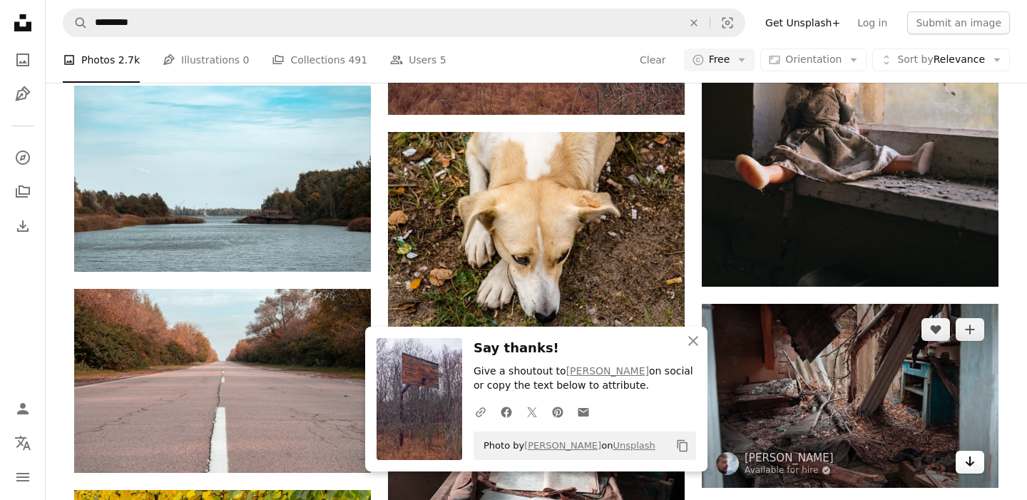
click at [962, 462] on link "Arrow pointing down" at bounding box center [970, 462] width 29 height 23
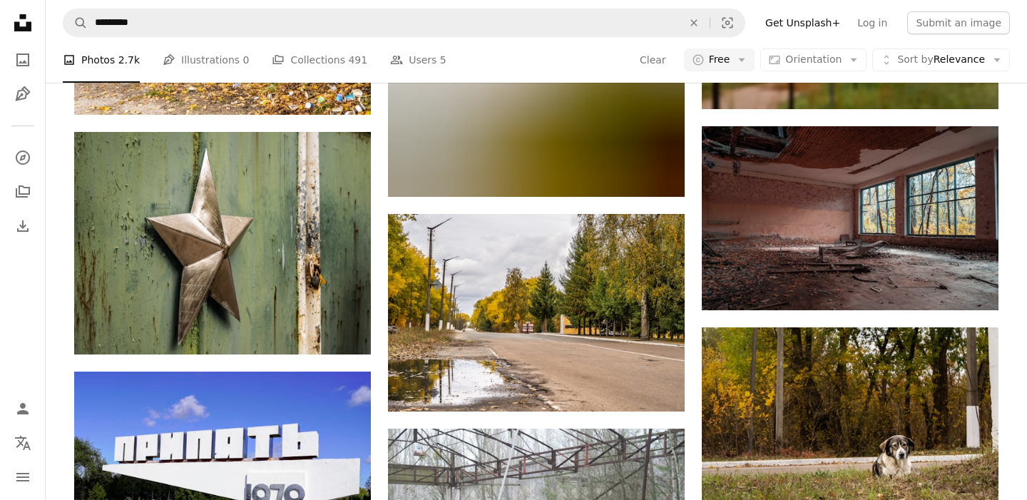
scroll to position [18860, 0]
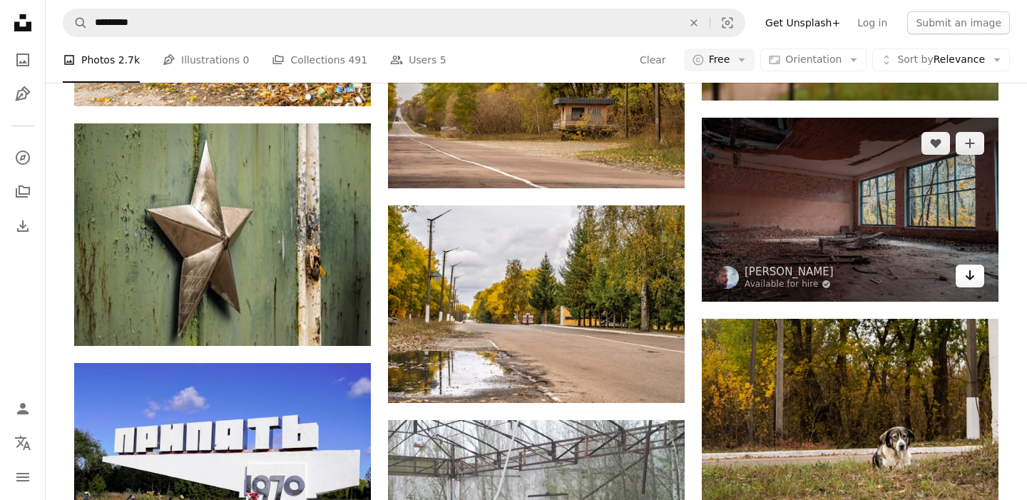
click at [974, 283] on icon "Arrow pointing down" at bounding box center [970, 275] width 11 height 17
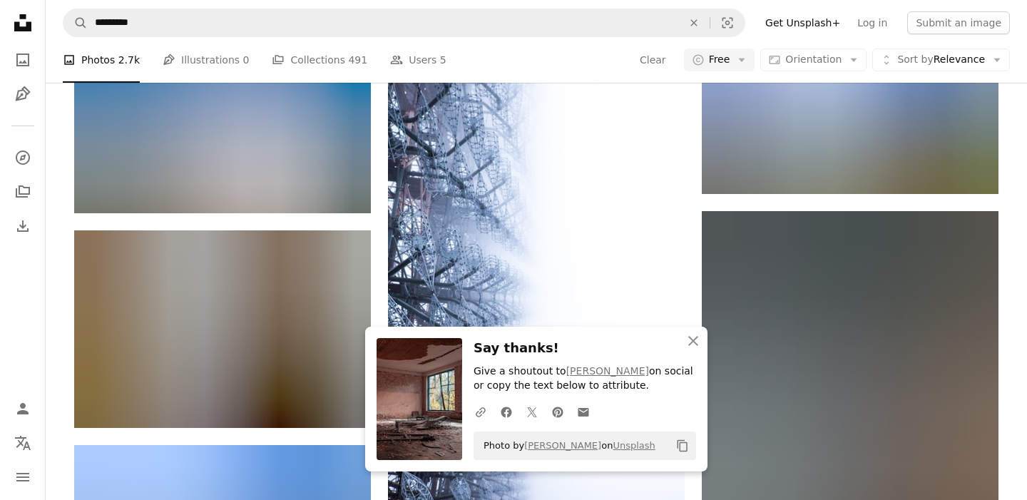
scroll to position [19711, 0]
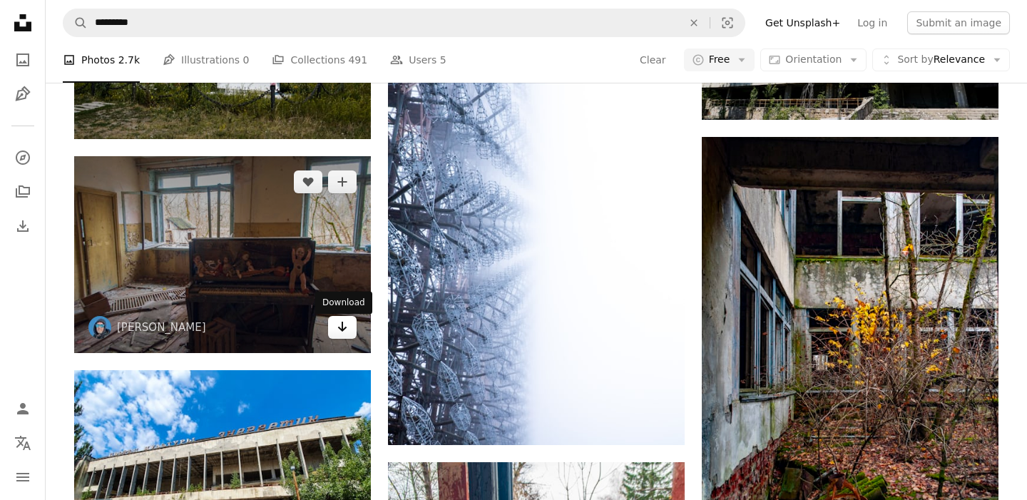
click at [352, 332] on link "Arrow pointing down" at bounding box center [342, 327] width 29 height 23
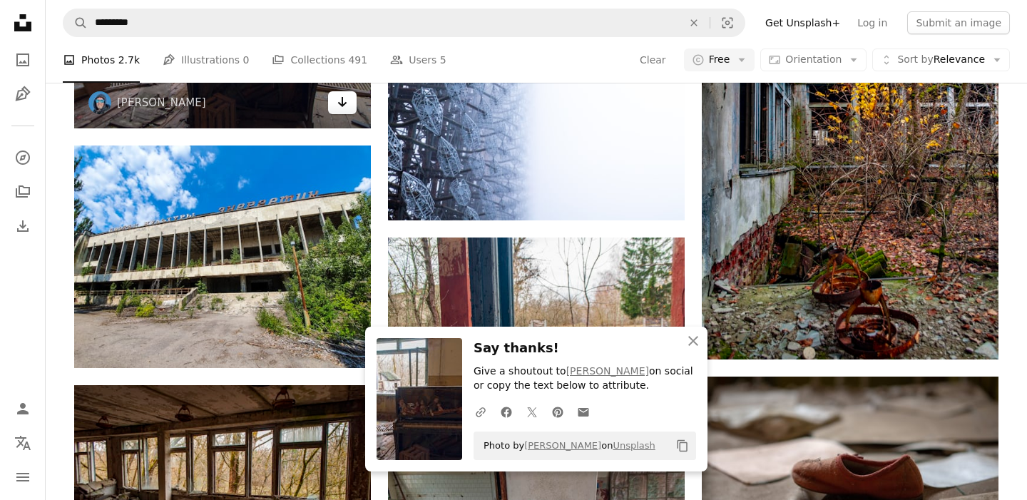
scroll to position [20178, 0]
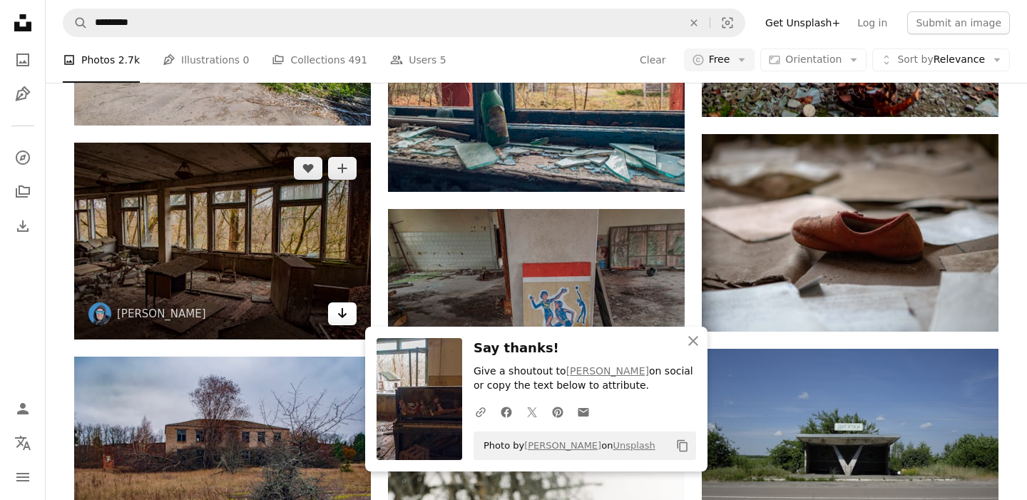
click at [344, 316] on icon "Arrow pointing down" at bounding box center [342, 313] width 11 height 17
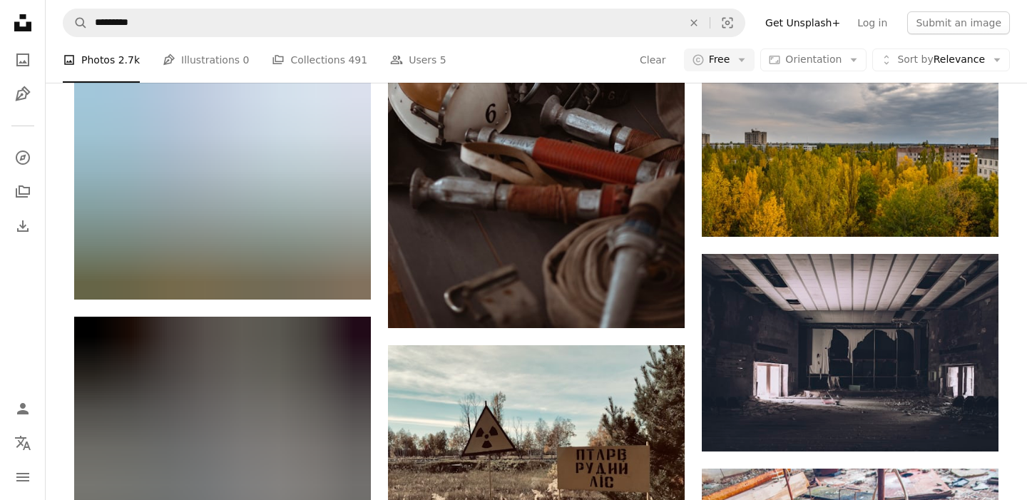
scroll to position [21986, 0]
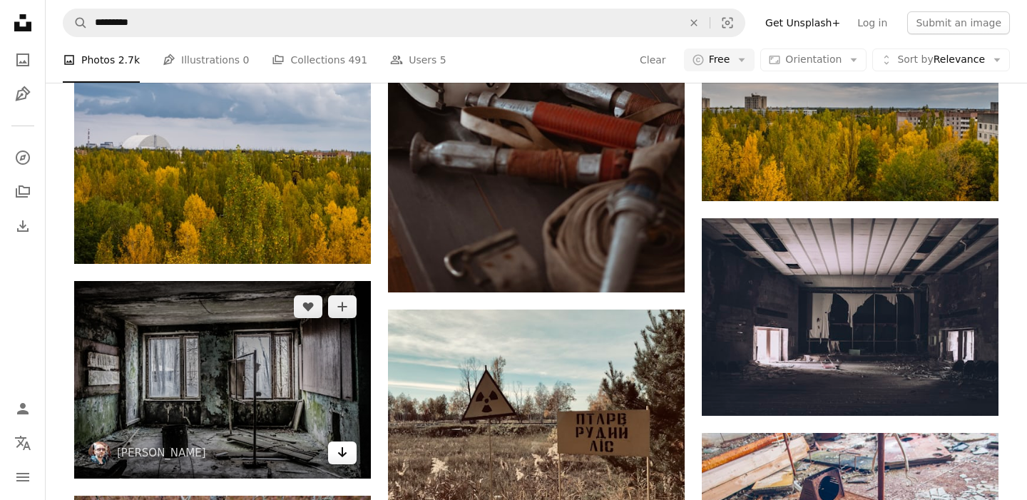
click at [348, 457] on link "Arrow pointing down" at bounding box center [342, 453] width 29 height 23
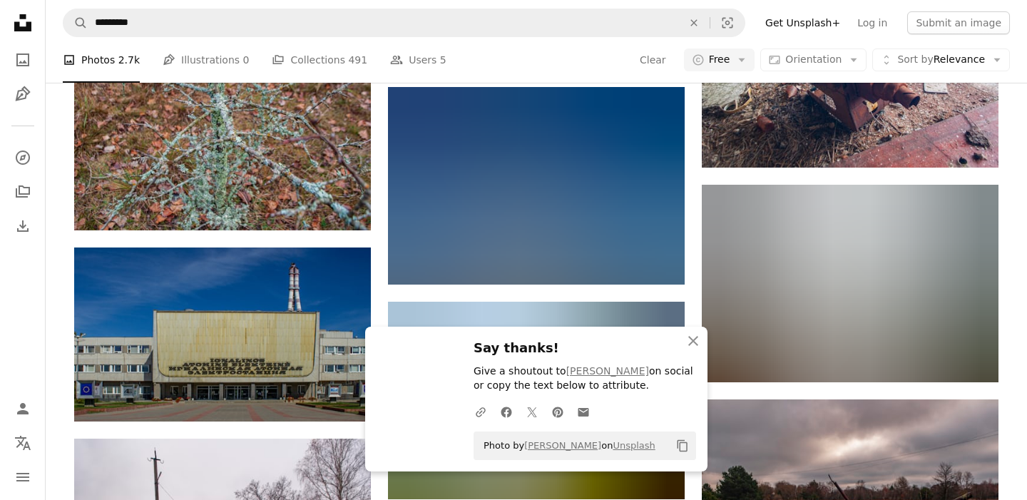
scroll to position [22455, 0]
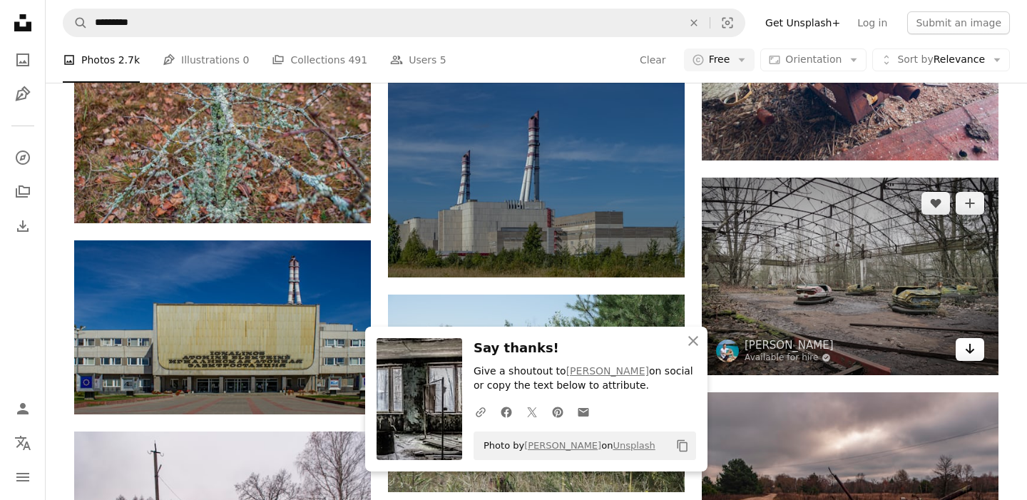
click at [973, 356] on icon "Arrow pointing down" at bounding box center [970, 348] width 11 height 17
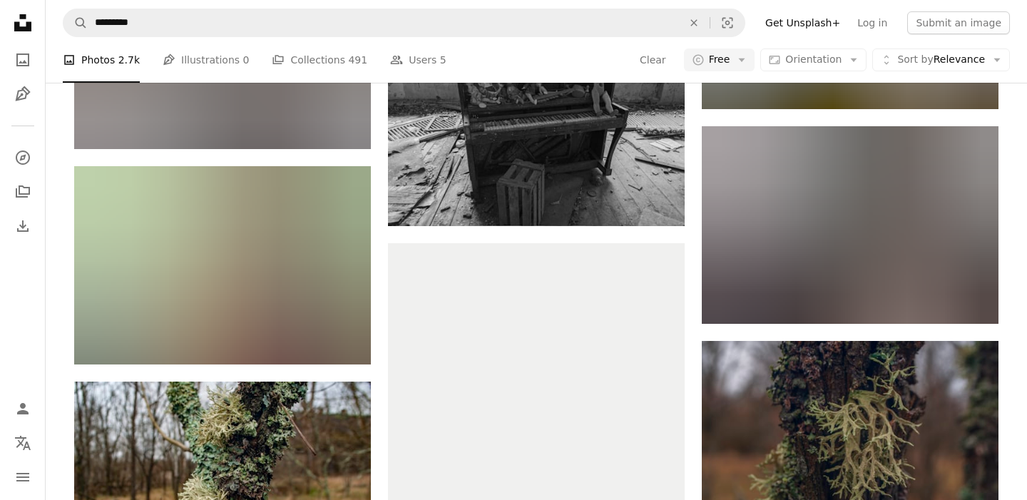
scroll to position [23192, 0]
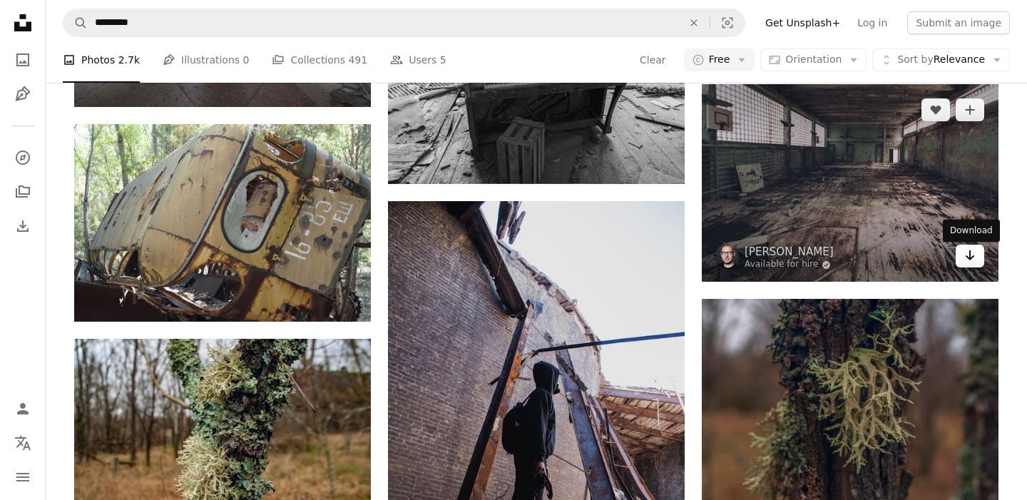
click at [965, 264] on icon "Arrow pointing down" at bounding box center [970, 255] width 11 height 17
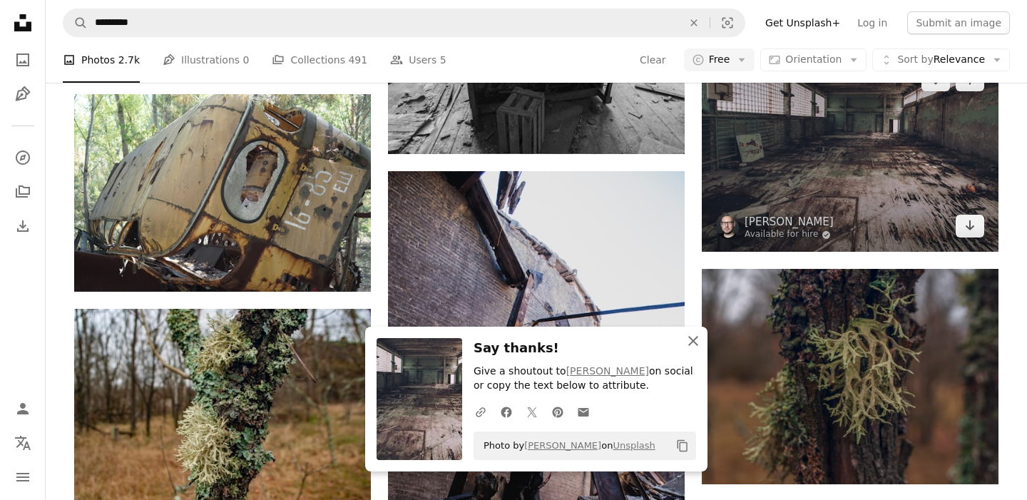
scroll to position [23219, 0]
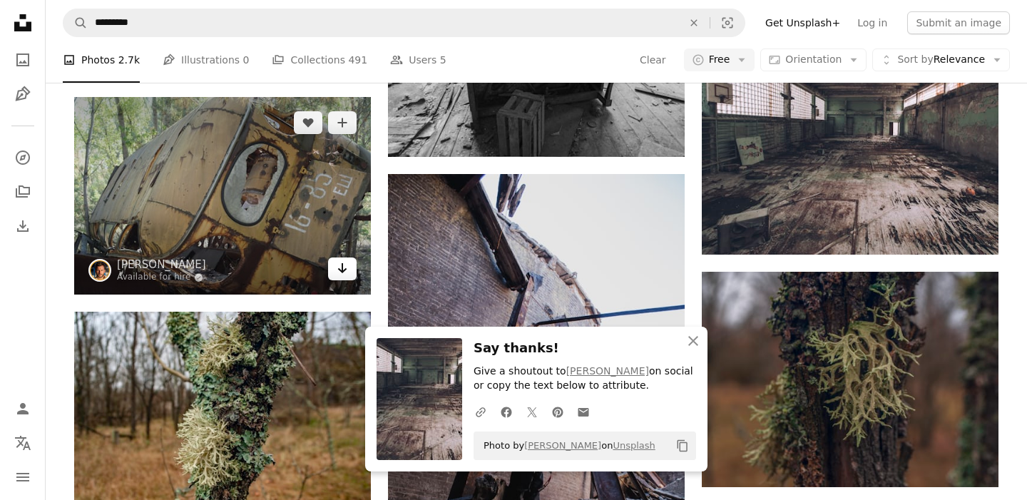
click at [346, 275] on icon "Arrow pointing down" at bounding box center [342, 268] width 11 height 17
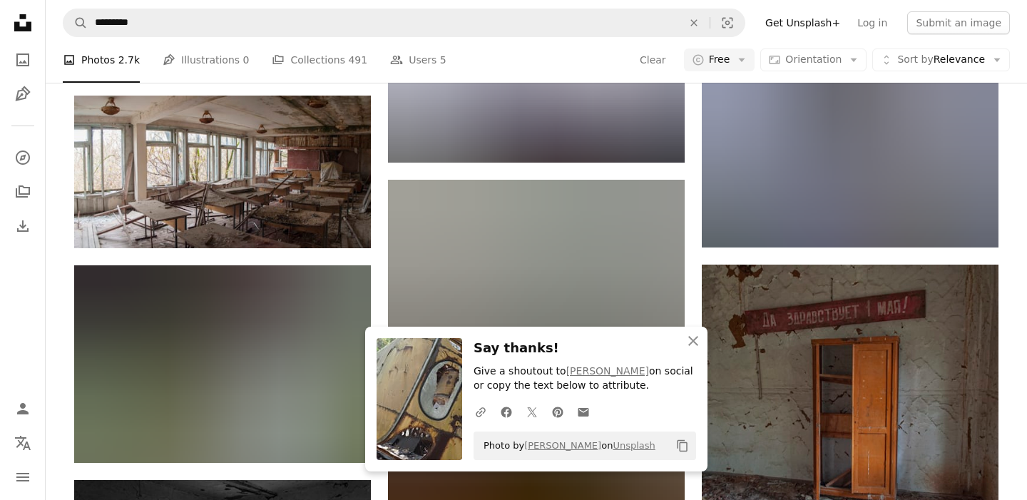
scroll to position [23904, 0]
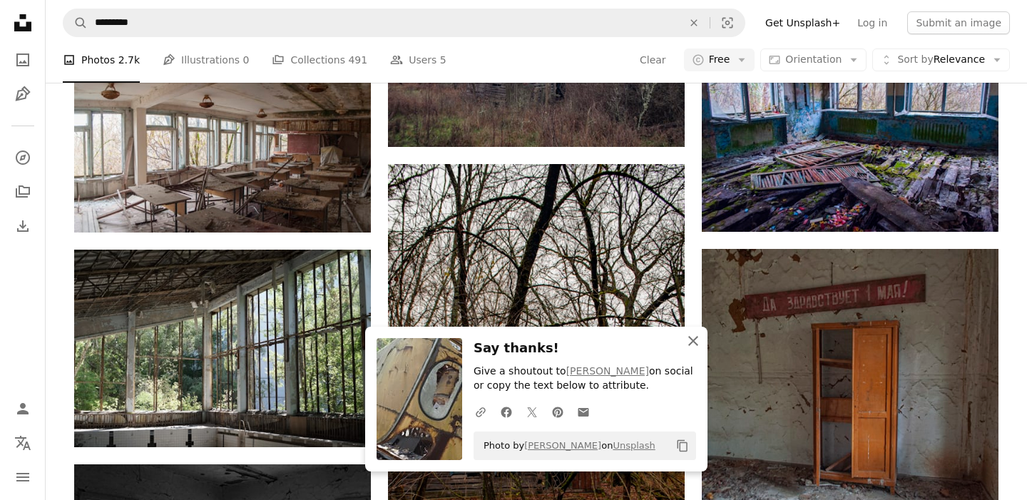
click at [695, 344] on icon "An X shape" at bounding box center [693, 340] width 17 height 17
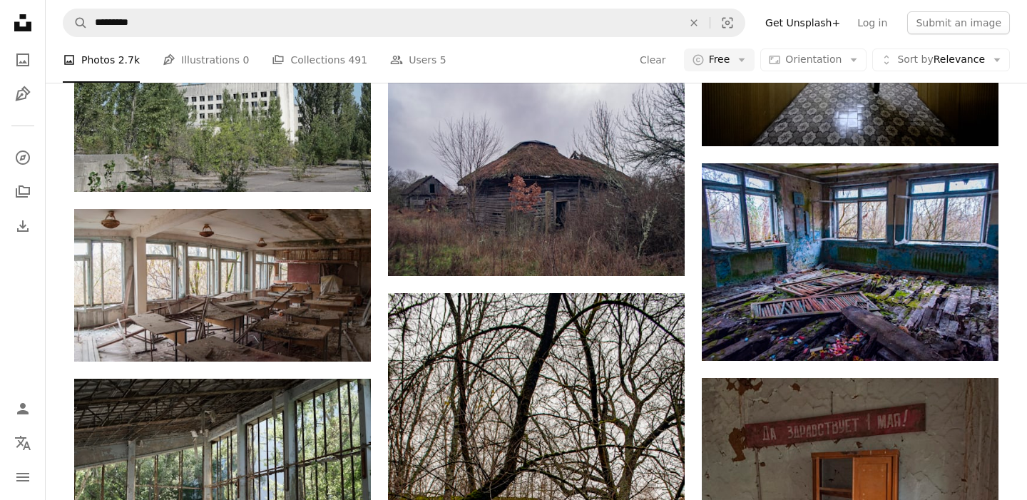
scroll to position [23777, 0]
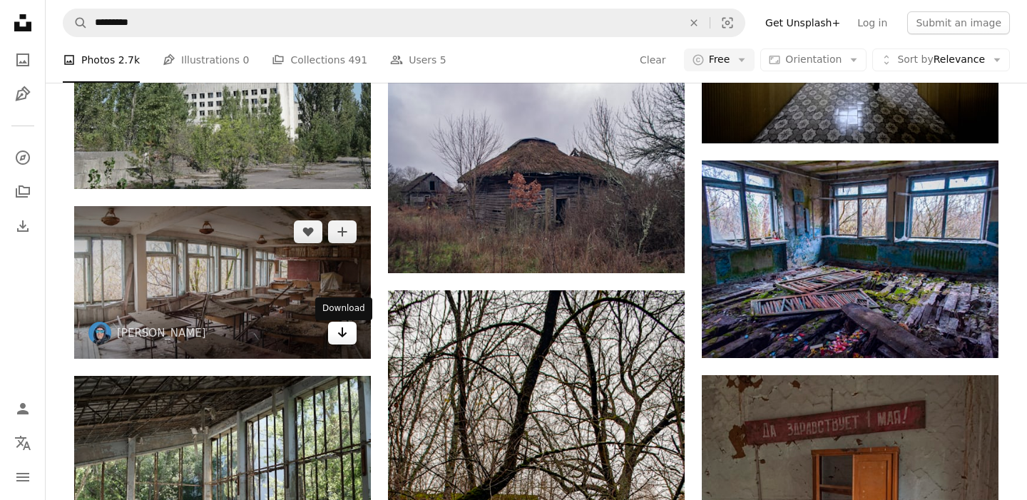
click at [339, 339] on icon "Arrow pointing down" at bounding box center [342, 332] width 11 height 17
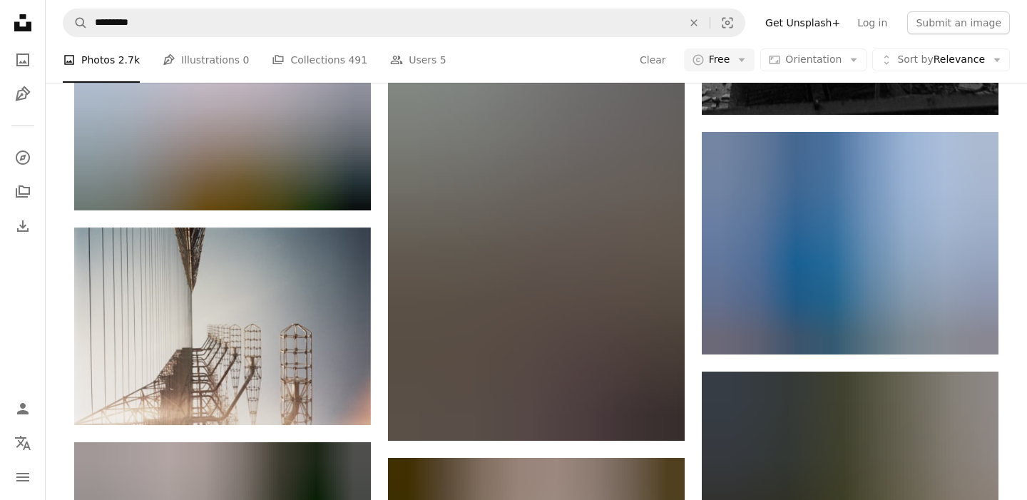
scroll to position [25428, 0]
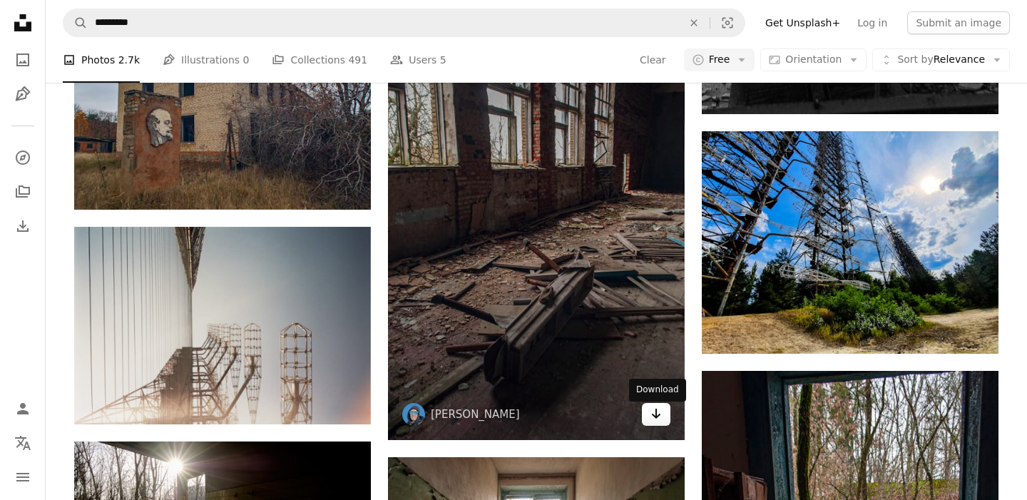
click at [655, 417] on icon "Arrow pointing down" at bounding box center [656, 413] width 11 height 17
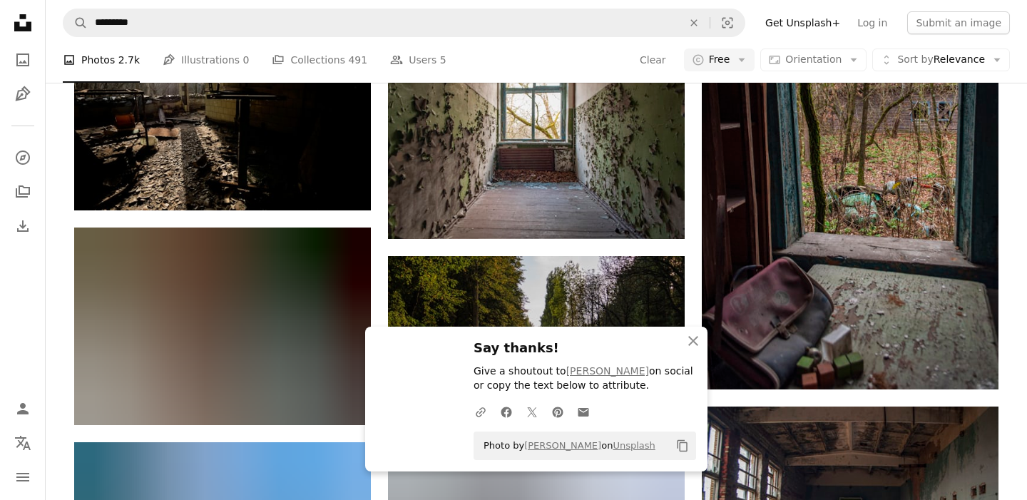
scroll to position [25854, 0]
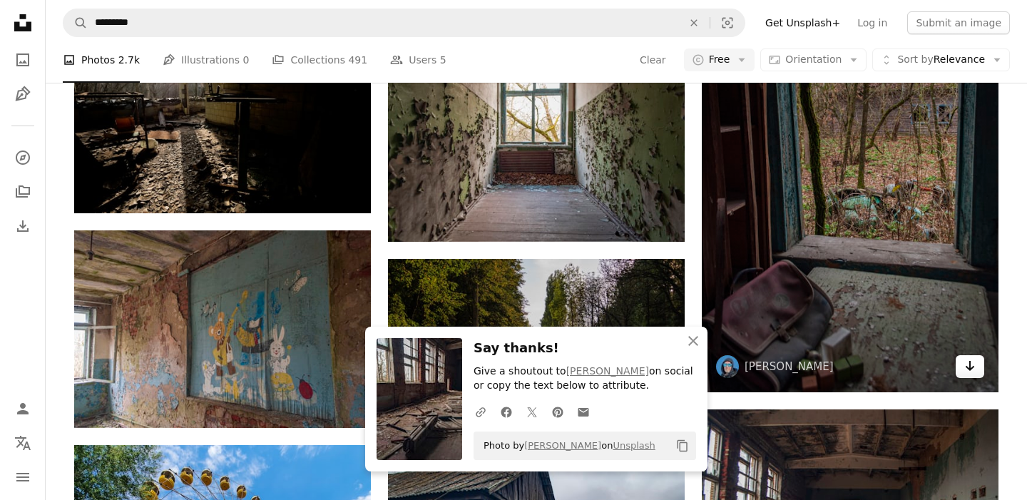
click at [971, 362] on icon "Arrow pointing down" at bounding box center [970, 365] width 11 height 17
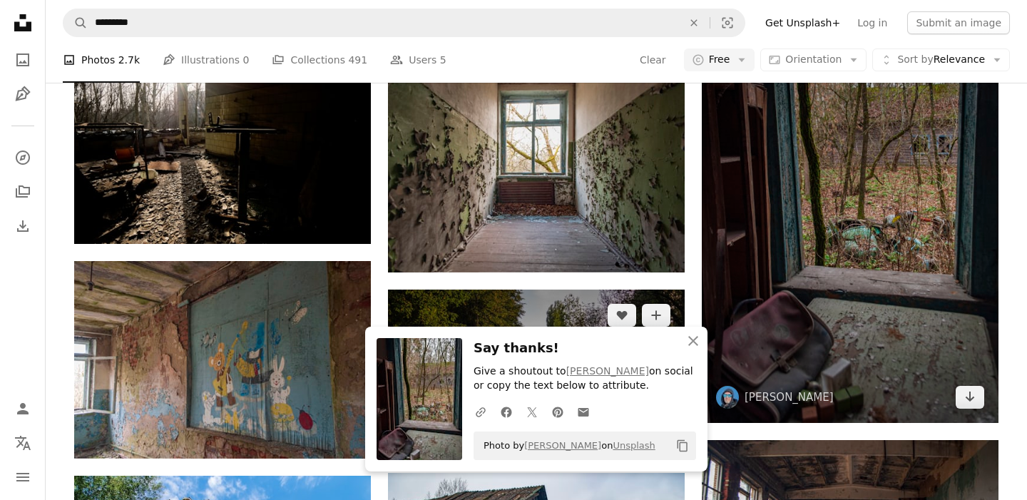
scroll to position [25820, 0]
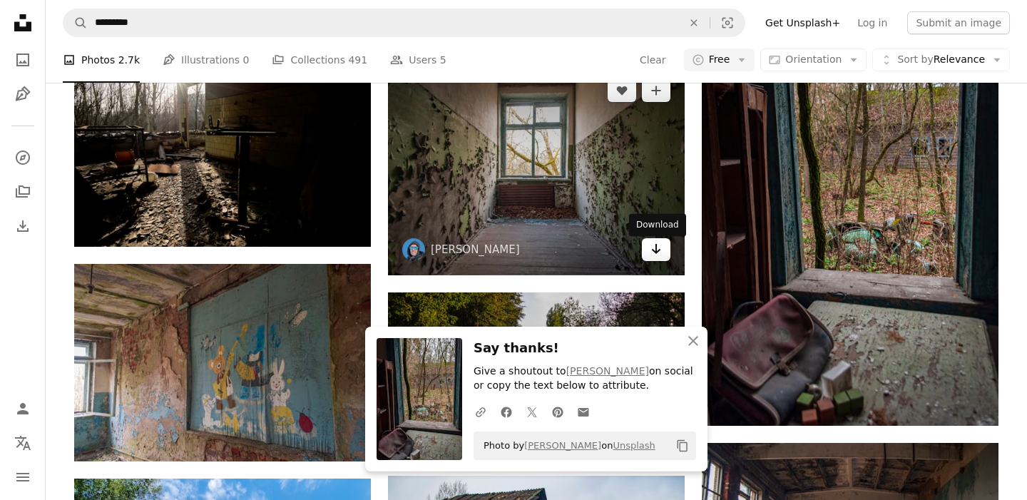
click at [656, 254] on icon "Download" at bounding box center [656, 249] width 9 height 10
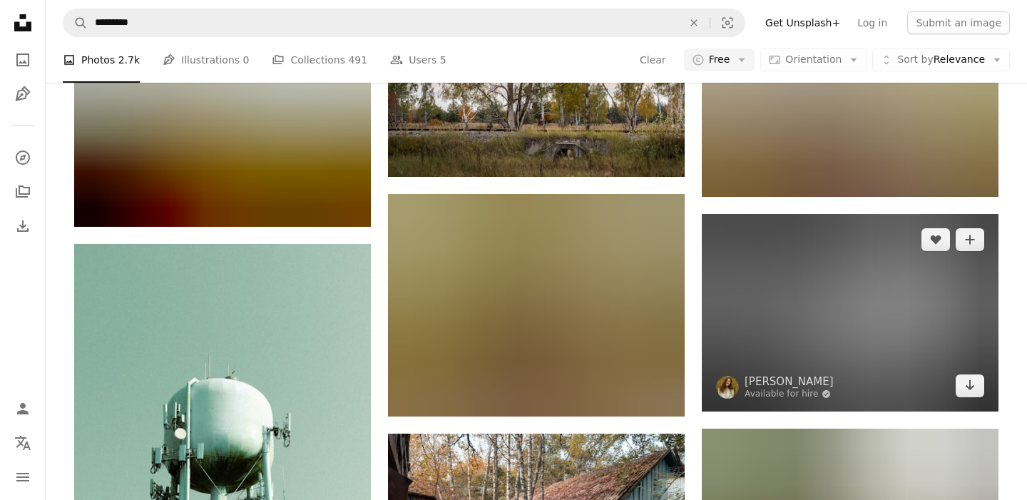
scroll to position [27564, 0]
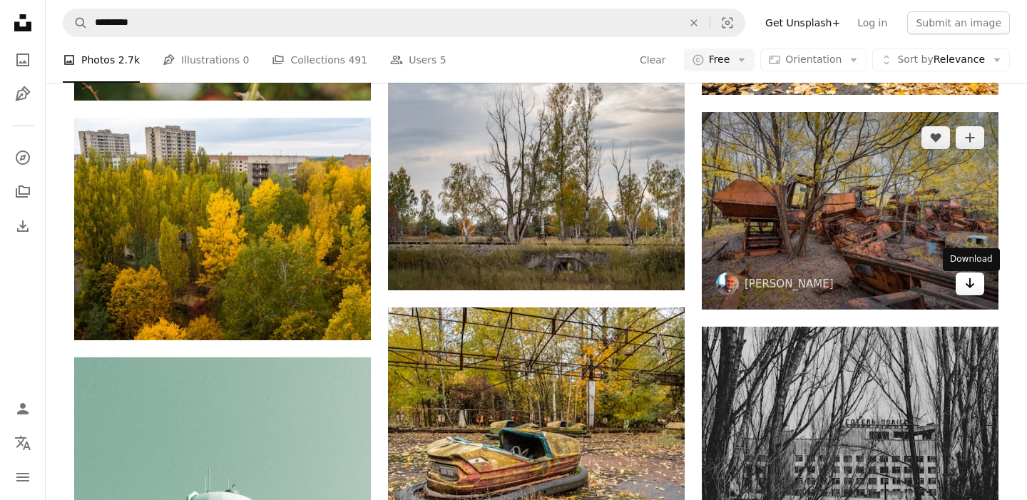
click at [965, 292] on icon "Arrow pointing down" at bounding box center [970, 283] width 11 height 17
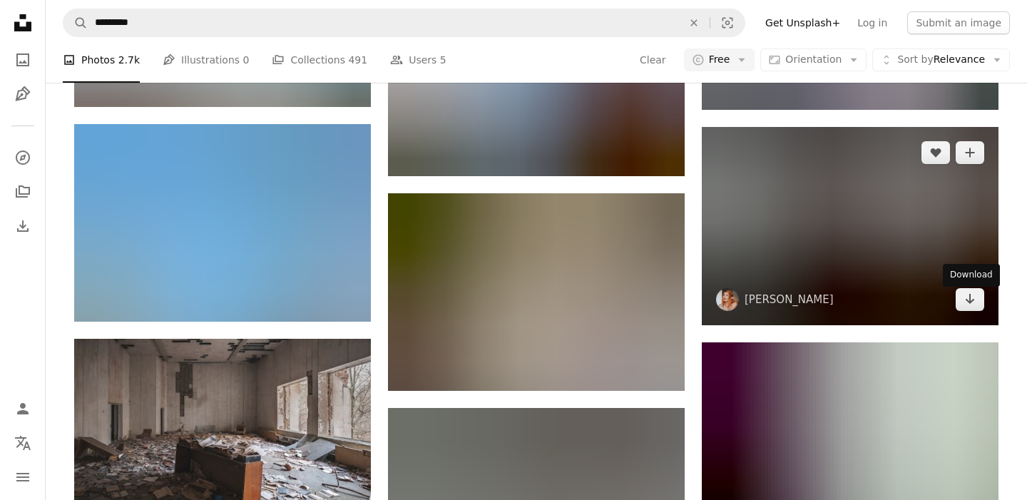
scroll to position [28860, 0]
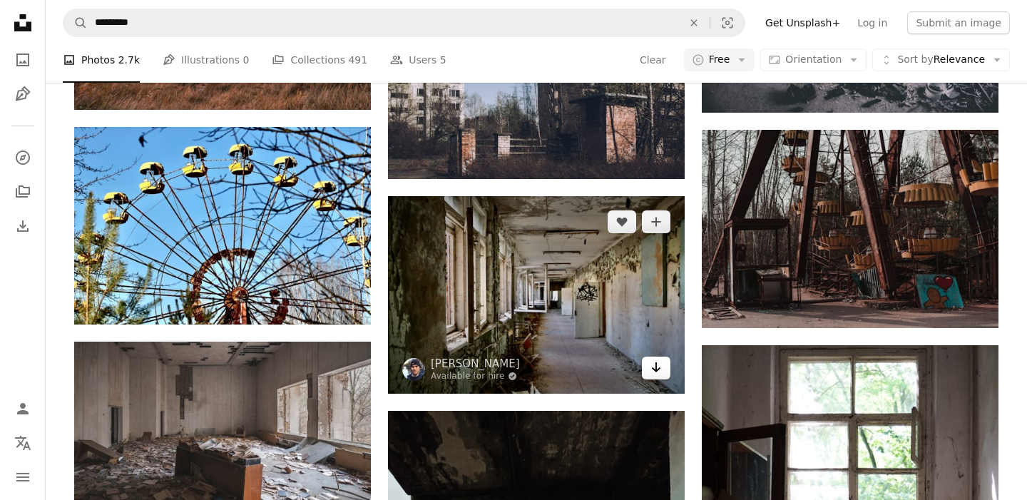
click at [657, 372] on icon "Arrow pointing down" at bounding box center [656, 367] width 11 height 17
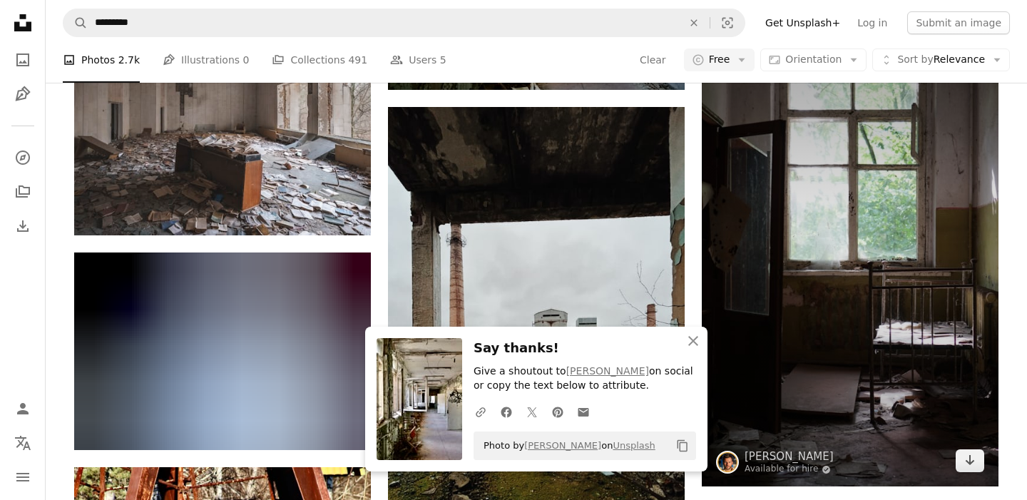
scroll to position [29166, 0]
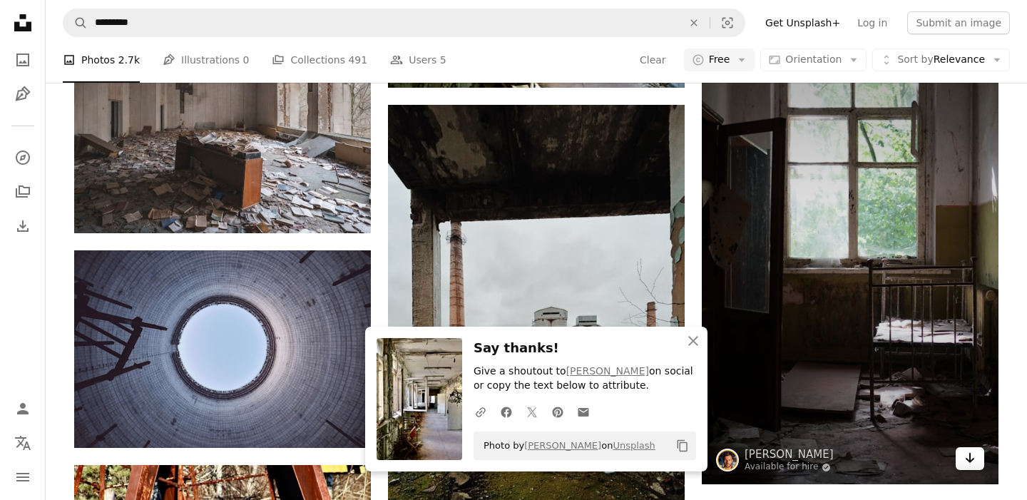
click at [971, 467] on icon "Arrow pointing down" at bounding box center [970, 457] width 11 height 17
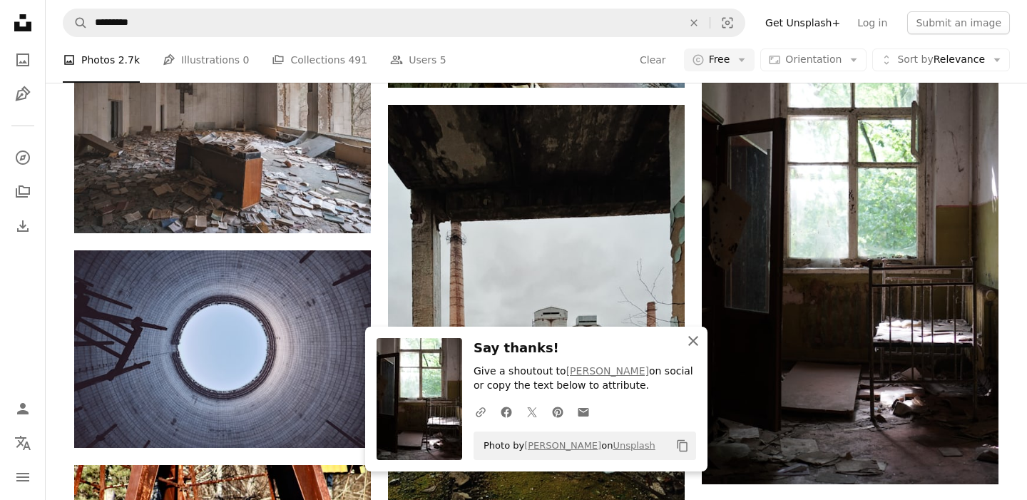
click at [689, 339] on icon "An X shape" at bounding box center [693, 340] width 17 height 17
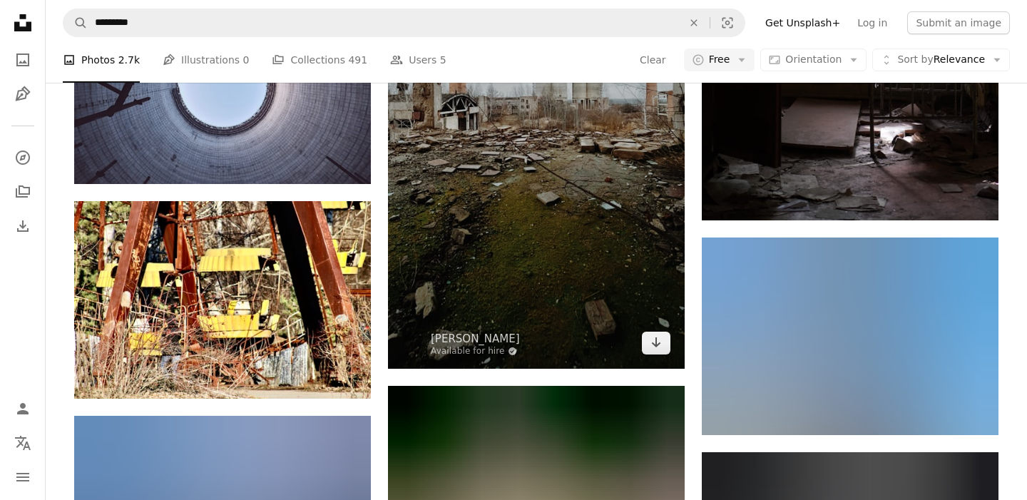
scroll to position [29456, 0]
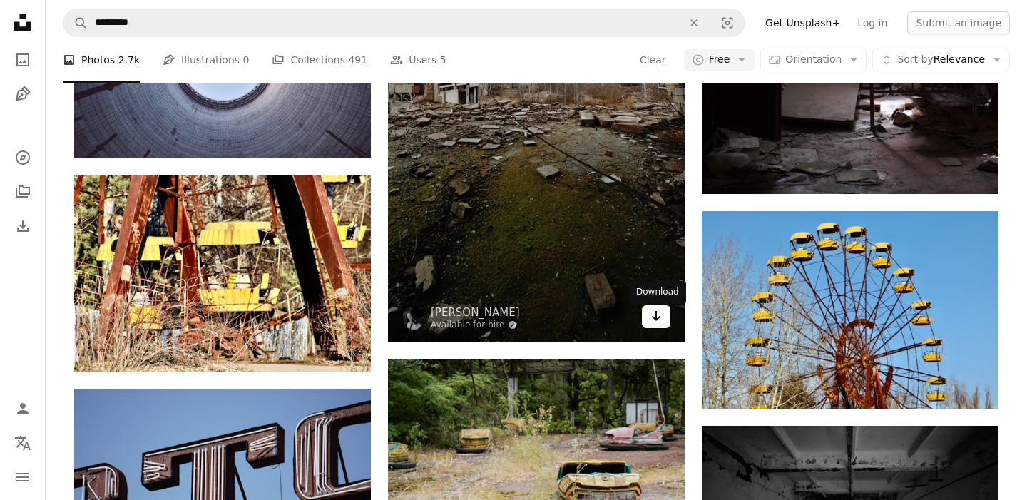
click at [666, 322] on link "Arrow pointing down" at bounding box center [656, 316] width 29 height 23
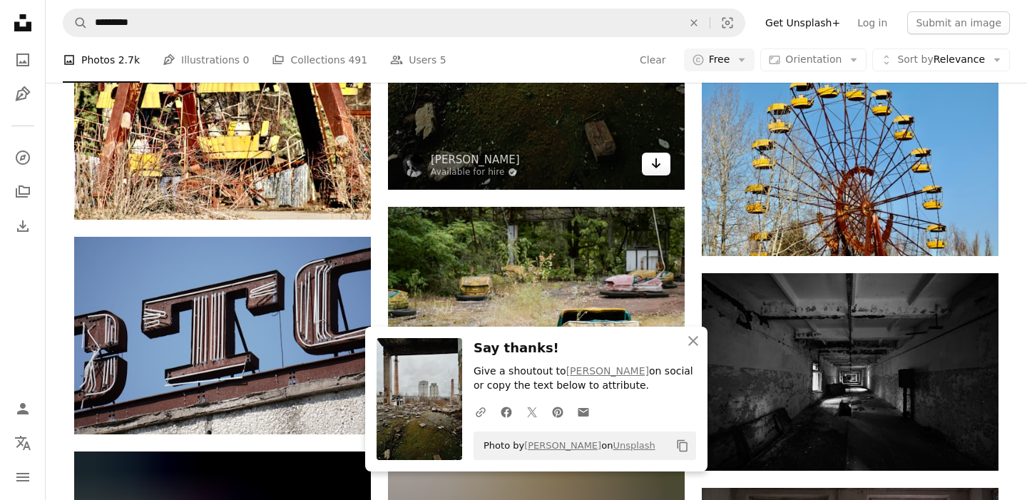
scroll to position [29613, 0]
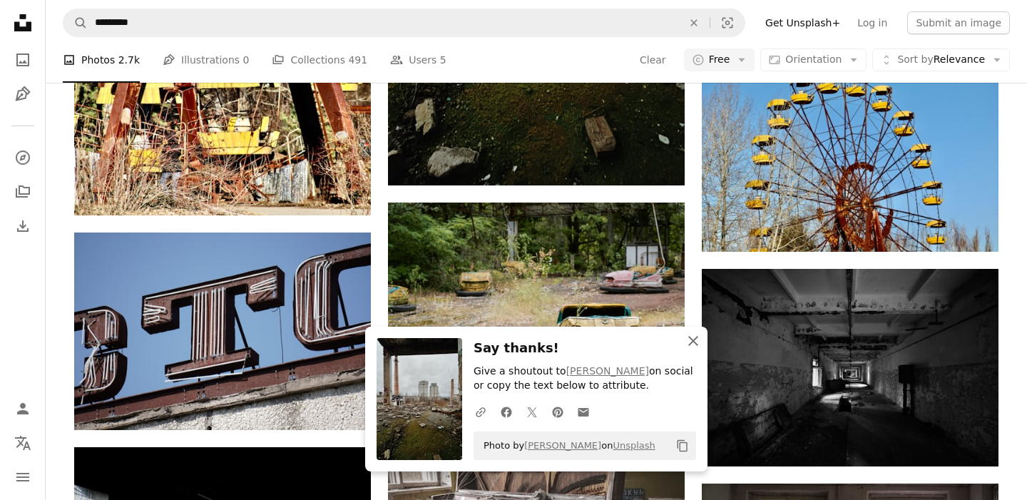
click at [694, 344] on icon "An X shape" at bounding box center [693, 340] width 17 height 17
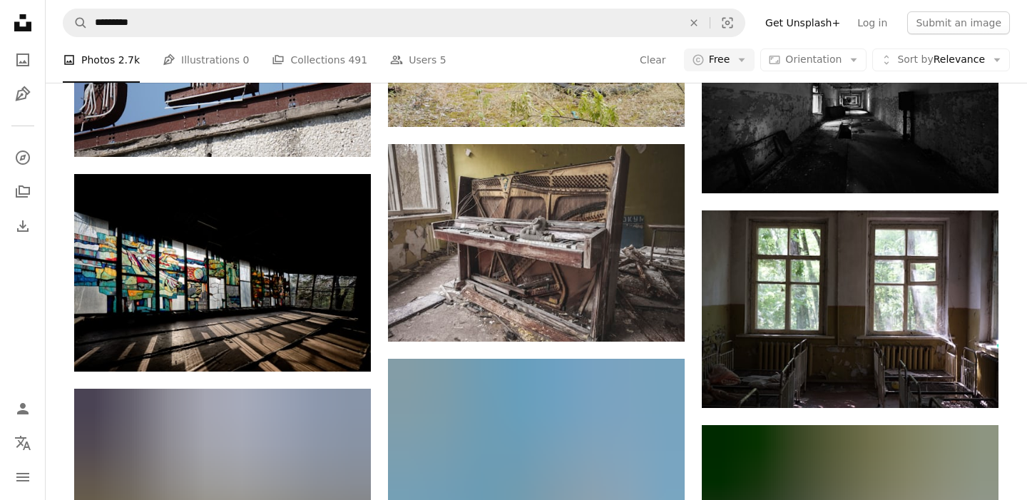
scroll to position [29890, 0]
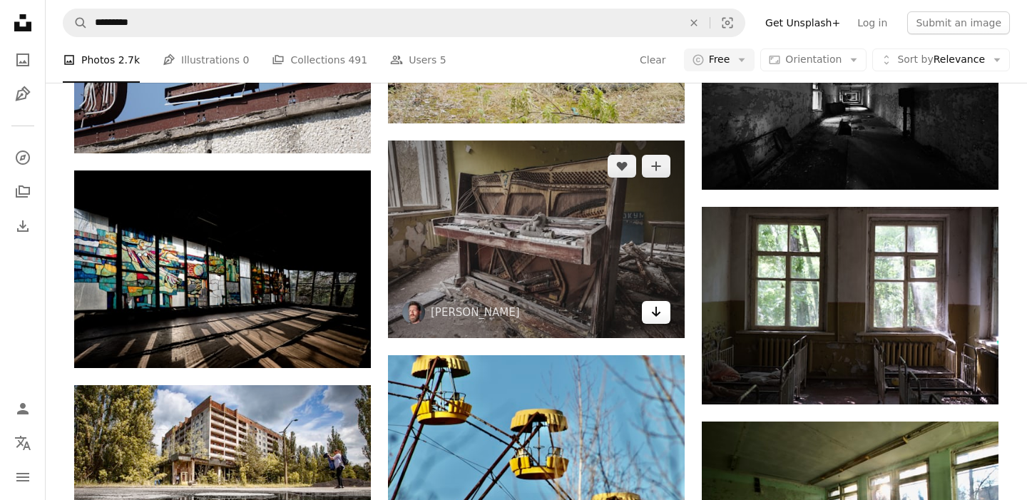
click at [656, 316] on icon "Download" at bounding box center [656, 312] width 9 height 10
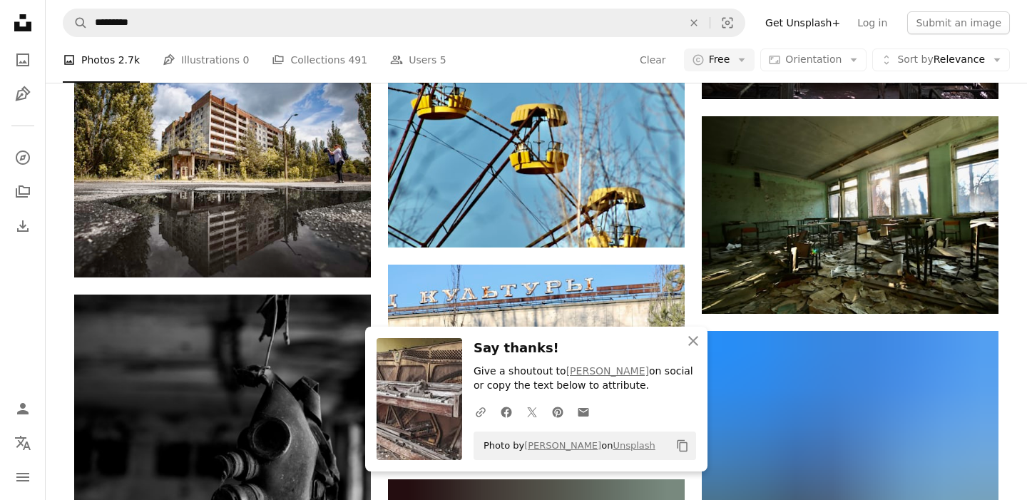
scroll to position [30284, 0]
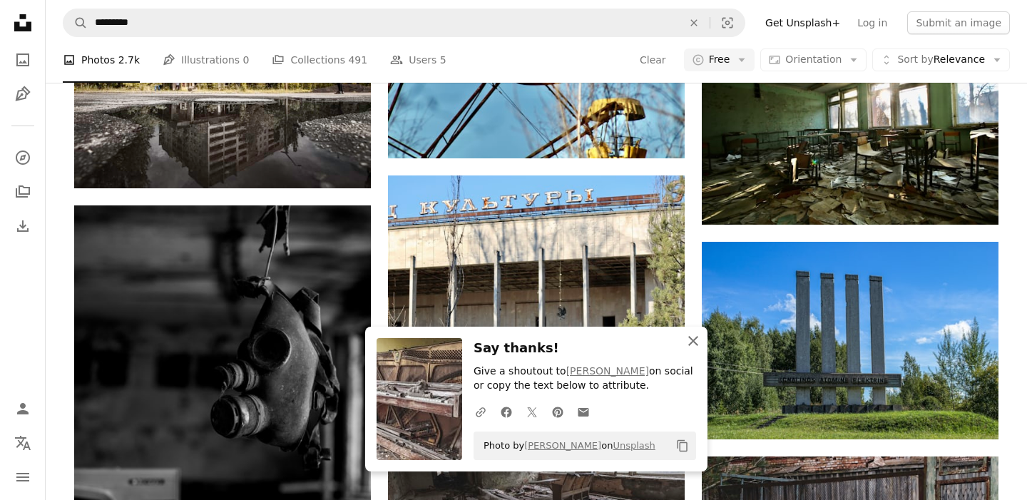
click at [696, 347] on icon "An X shape" at bounding box center [693, 340] width 17 height 17
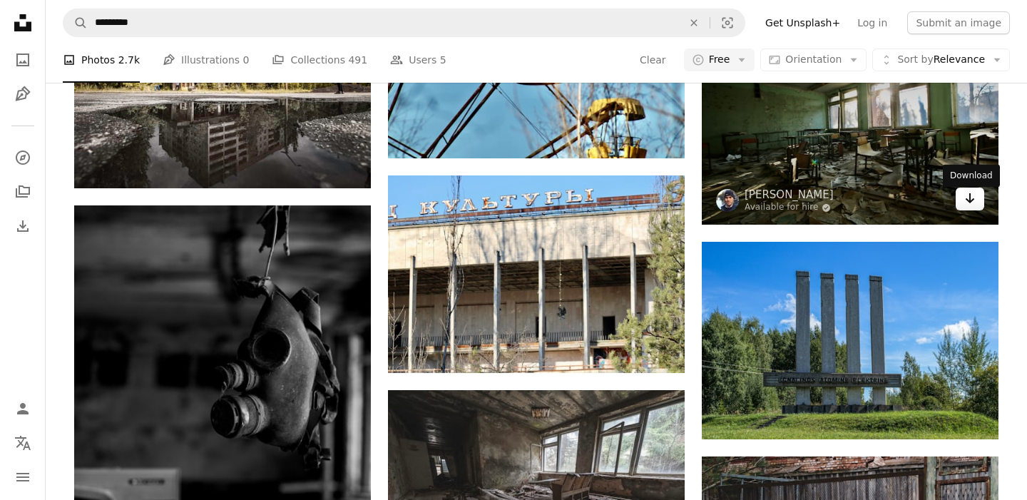
click at [972, 207] on icon "Arrow pointing down" at bounding box center [970, 198] width 11 height 17
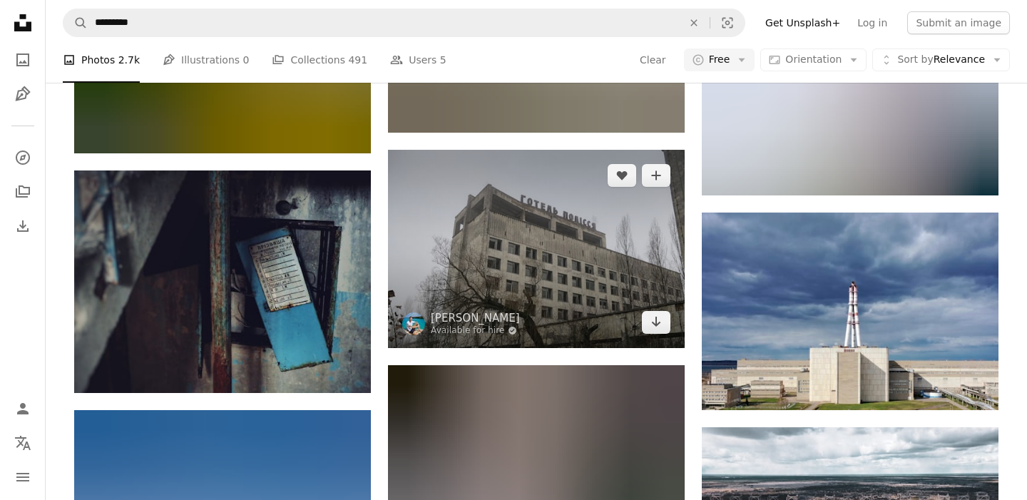
scroll to position [32477, 0]
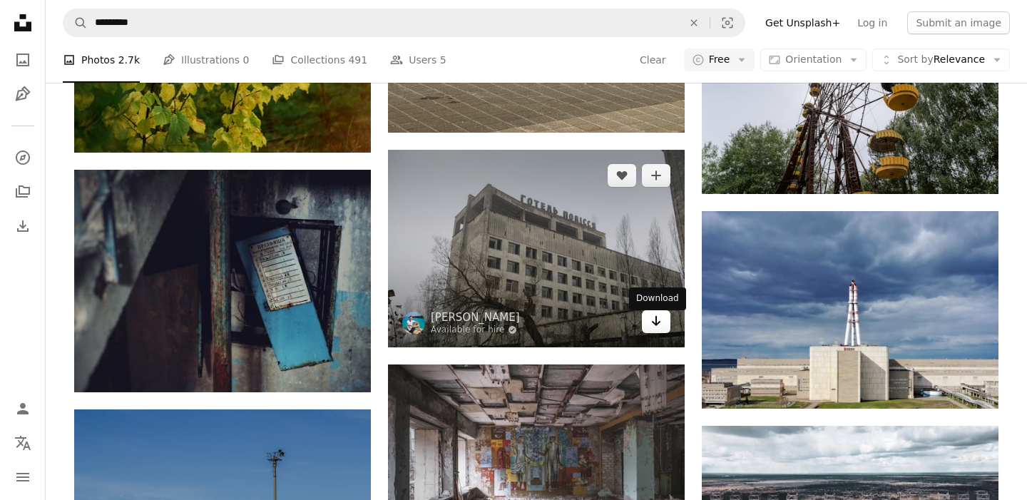
click at [651, 330] on icon "Arrow pointing down" at bounding box center [656, 321] width 11 height 17
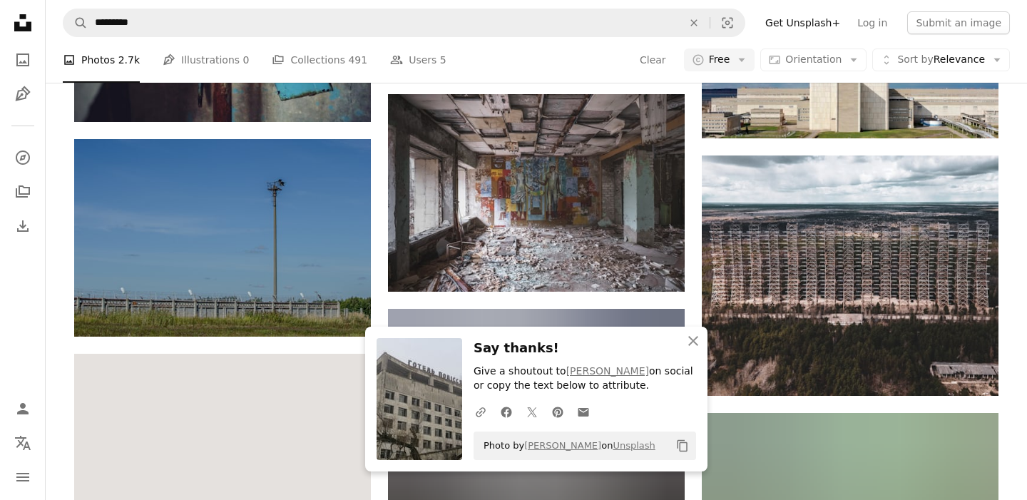
scroll to position [32755, 0]
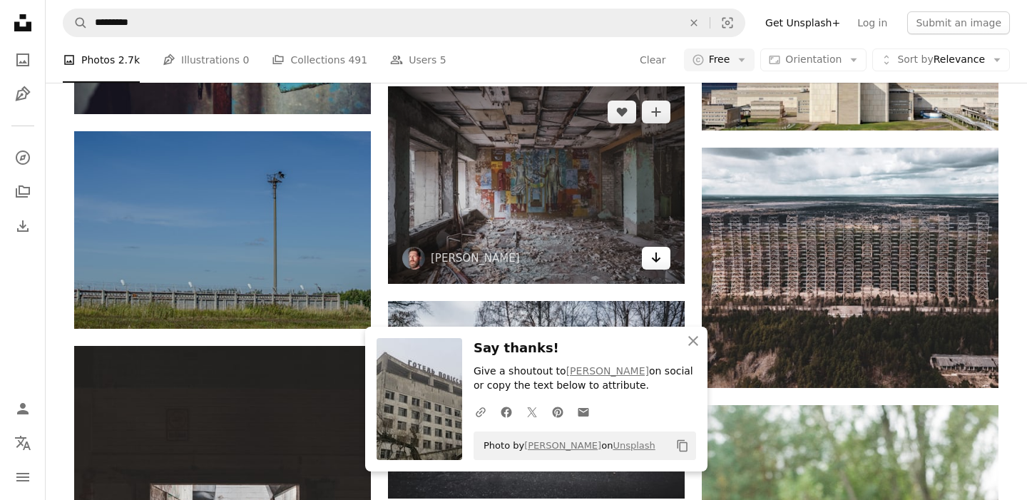
click at [661, 265] on icon "Arrow pointing down" at bounding box center [656, 257] width 11 height 17
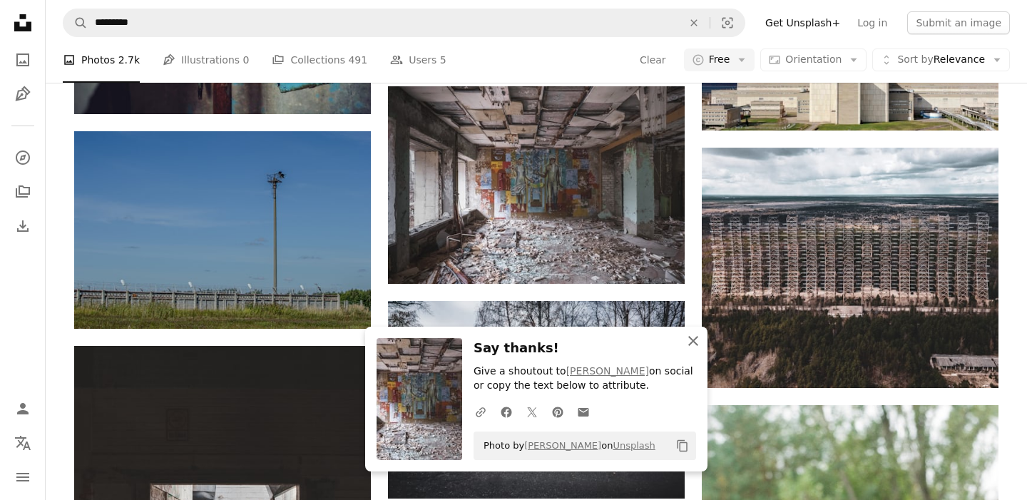
click at [693, 343] on icon "An X shape" at bounding box center [693, 340] width 17 height 17
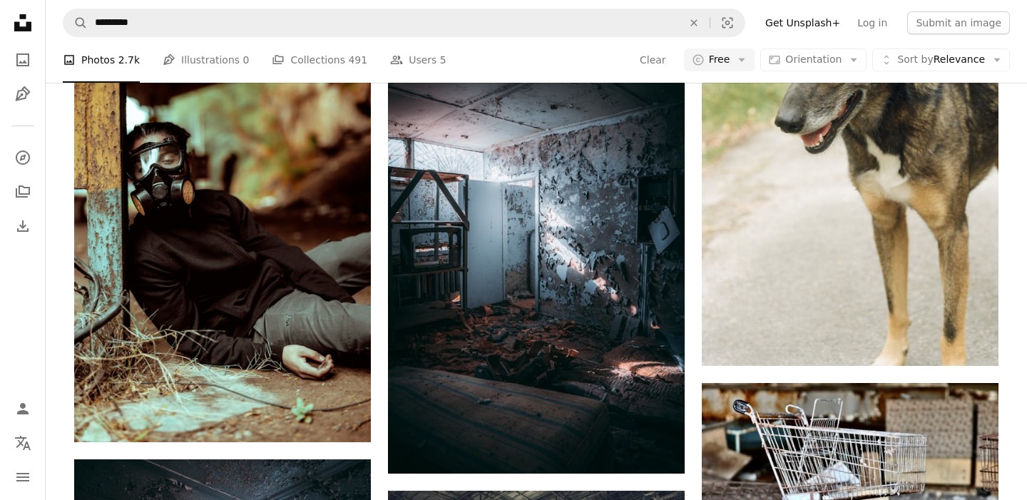
scroll to position [33571, 0]
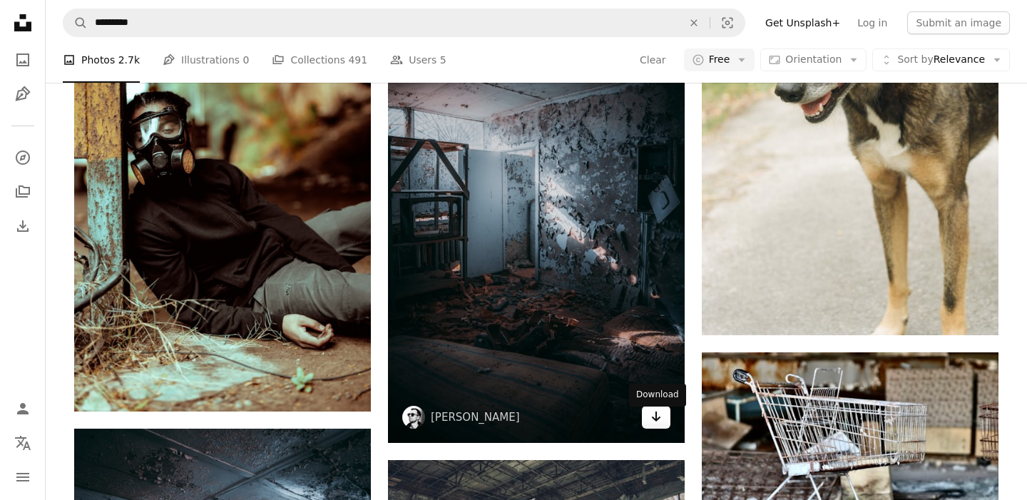
click at [661, 424] on icon "Arrow pointing down" at bounding box center [656, 416] width 11 height 17
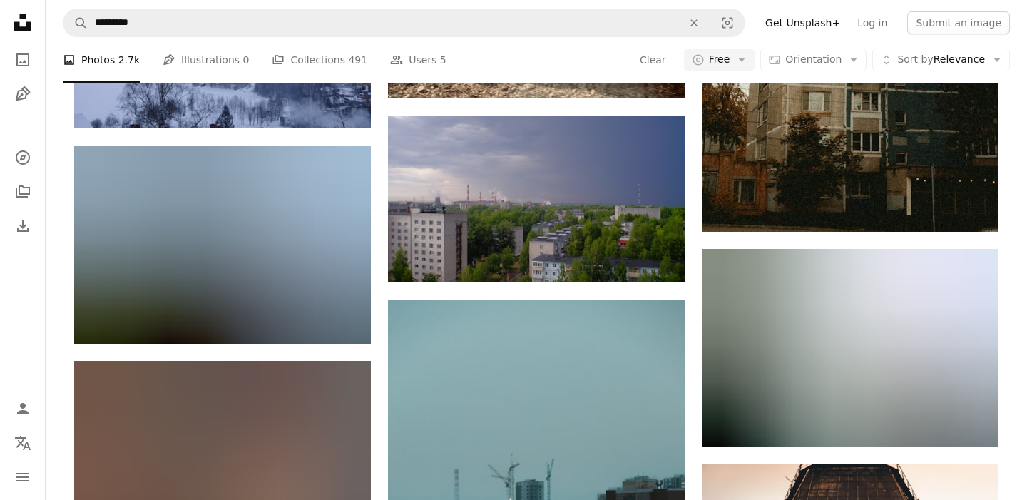
scroll to position [39931, 0]
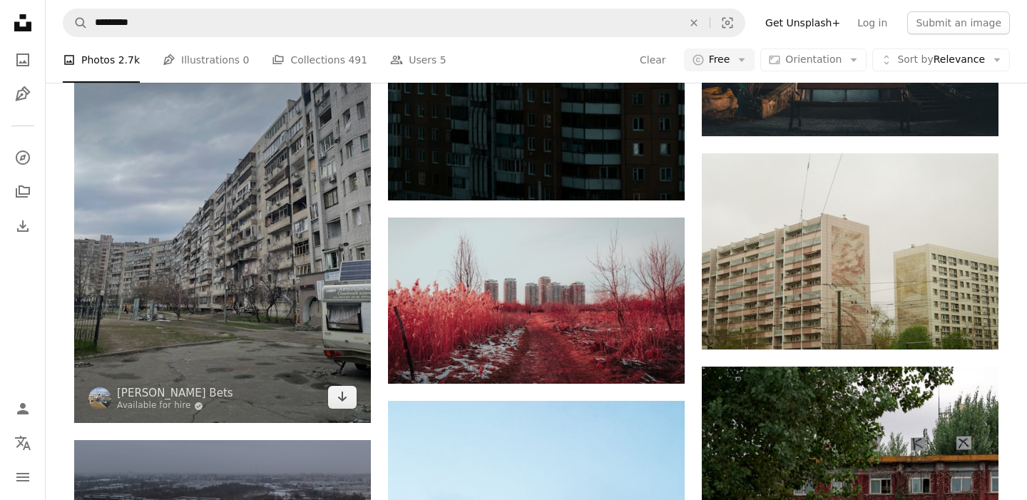
click at [254, 259] on img at bounding box center [222, 225] width 297 height 396
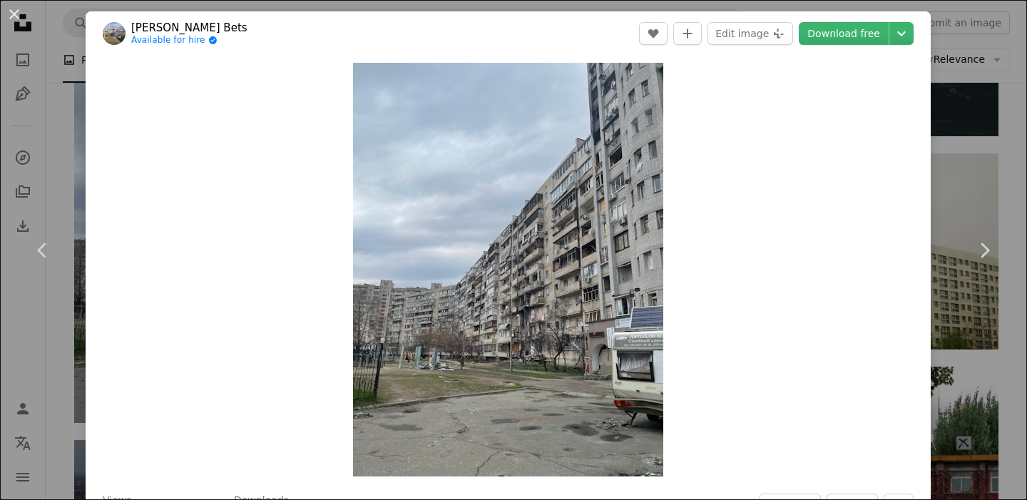
click at [71, 80] on div "An X shape Chevron left Chevron right [PERSON_NAME] Bets Available for hire A c…" at bounding box center [513, 250] width 1027 height 500
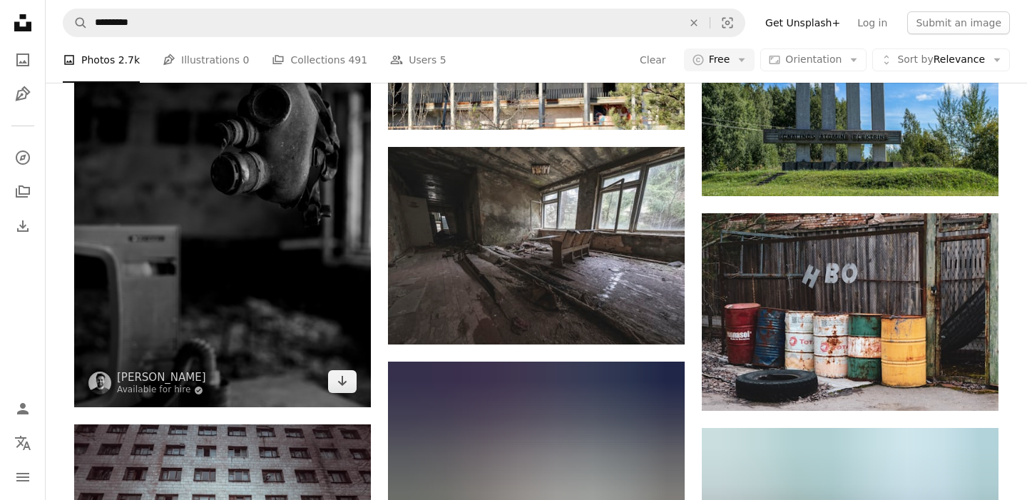
scroll to position [30511, 0]
